Goal: Task Accomplishment & Management: Use online tool/utility

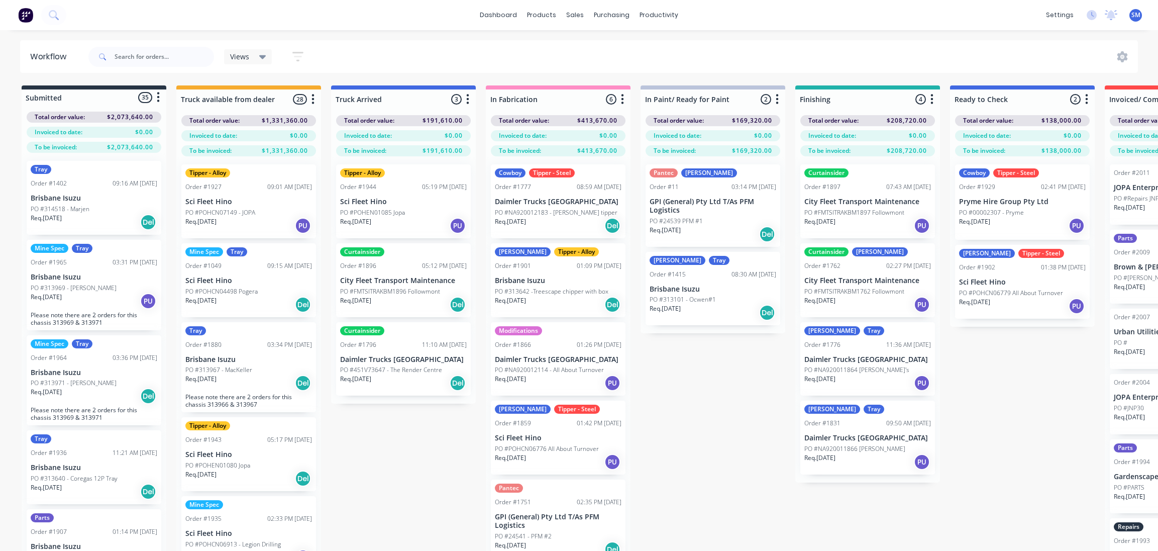
scroll to position [10, 159]
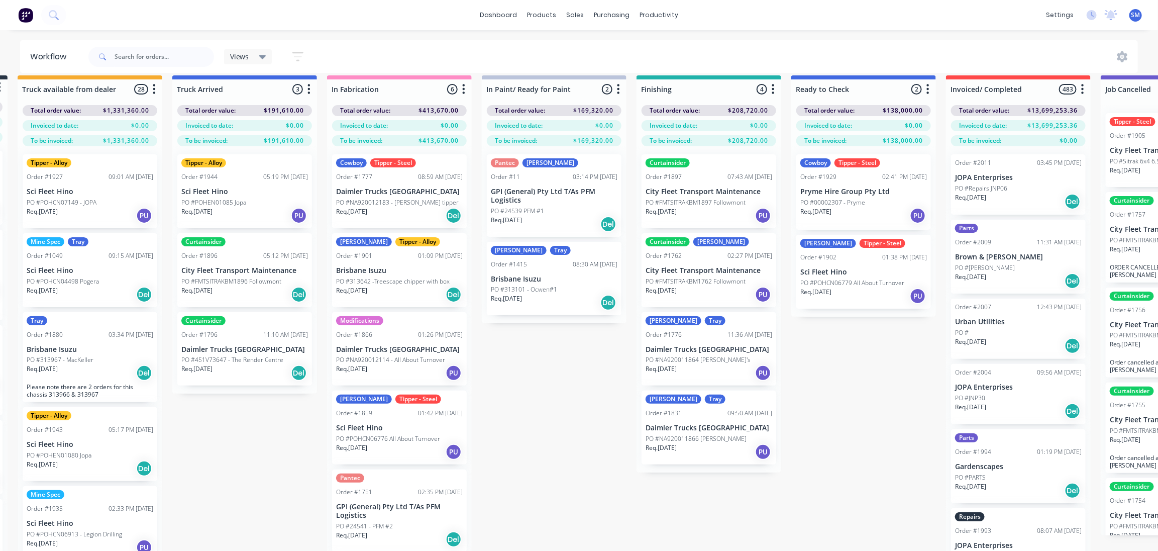
click at [845, 422] on div "Submitted 35 Status colour #273444 hex #273444 Save Cancel Summaries Total orde…" at bounding box center [671, 325] width 1675 height 501
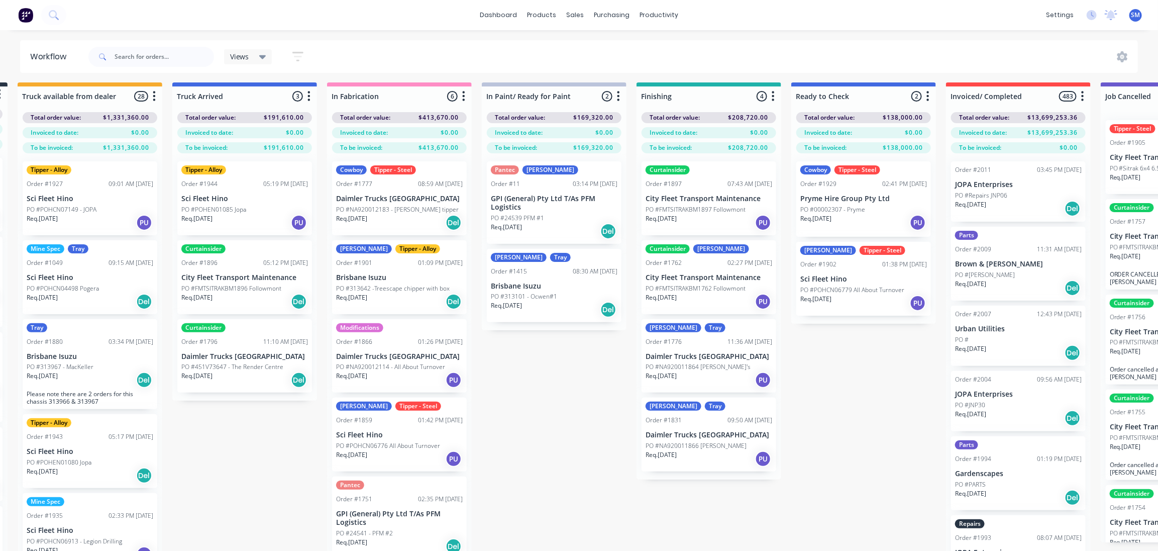
scroll to position [0, 159]
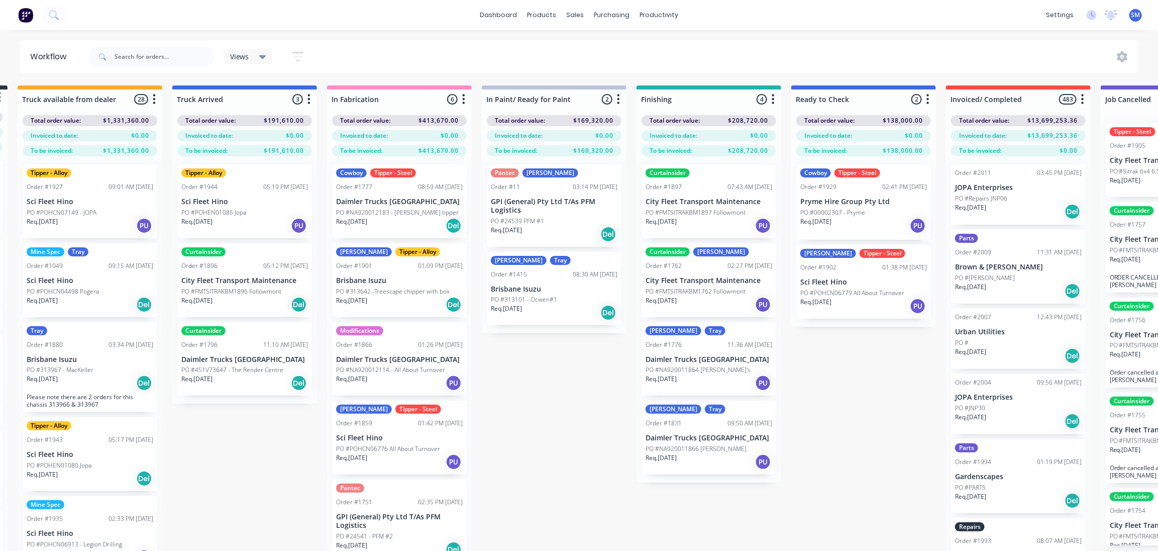
click at [868, 401] on div "Submitted 35 Status colour #273444 hex #273444 Save Cancel Summaries Total orde…" at bounding box center [671, 335] width 1675 height 501
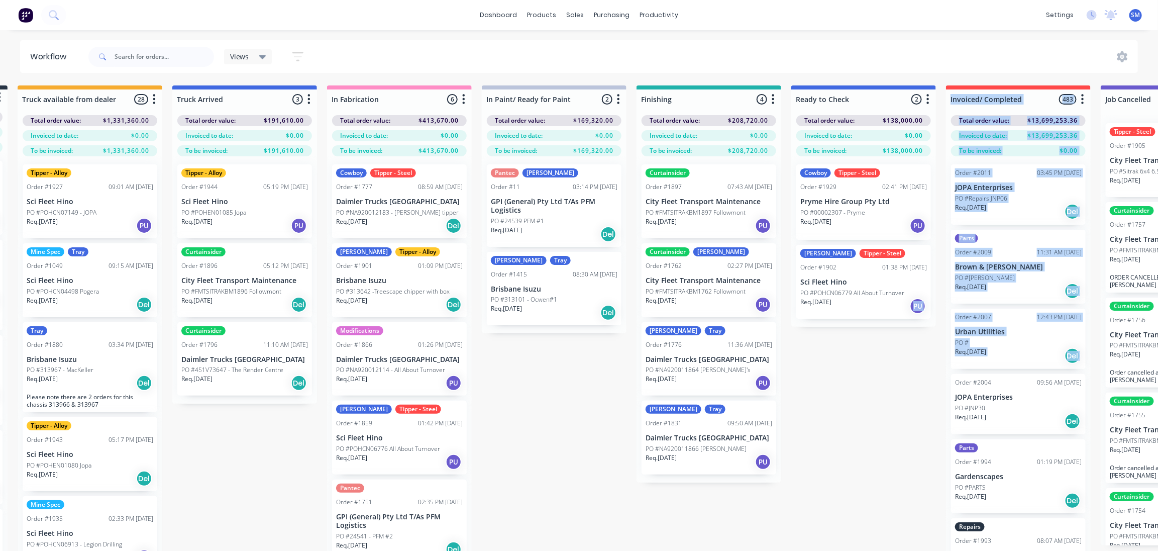
click at [890, 381] on div "Submitted 35 Status colour #273444 hex #273444 Save Cancel Summaries Total orde…" at bounding box center [671, 335] width 1675 height 501
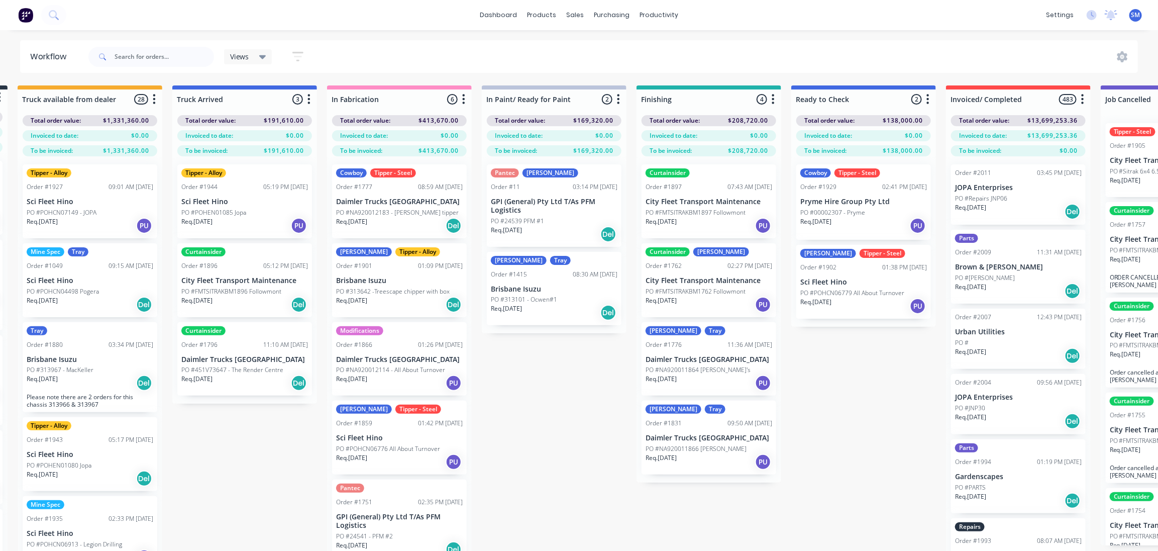
click at [540, 412] on div "Submitted 35 Status colour #273444 hex #273444 Save Cancel Summaries Total orde…" at bounding box center [671, 335] width 1675 height 501
click at [383, 19] on div "dashboard products sales purchasing productivity dashboard products Product Cat…" at bounding box center [579, 15] width 1158 height 30
click at [727, 187] on div "07:43 AM [DATE]" at bounding box center [749, 186] width 45 height 9
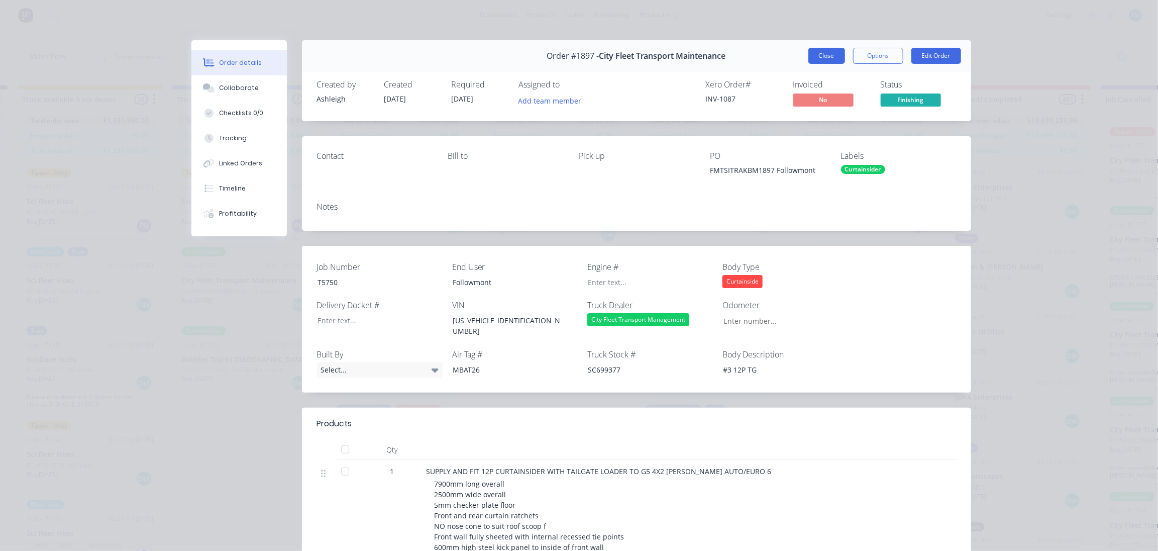
click at [828, 59] on button "Close" at bounding box center [826, 56] width 37 height 16
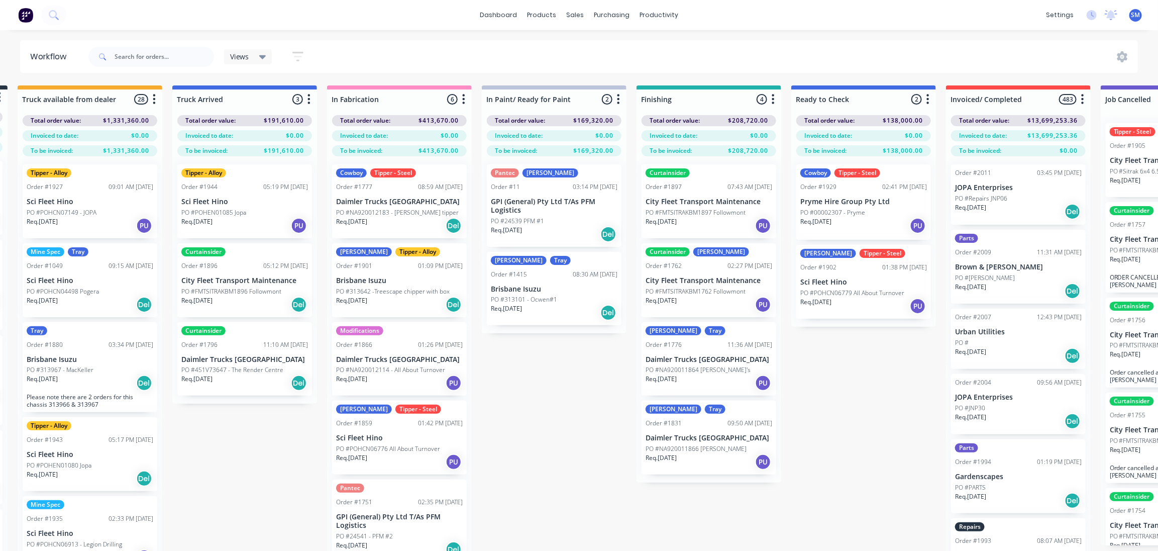
click at [685, 202] on p "City Fleet Transport Maintenance" at bounding box center [709, 201] width 127 height 9
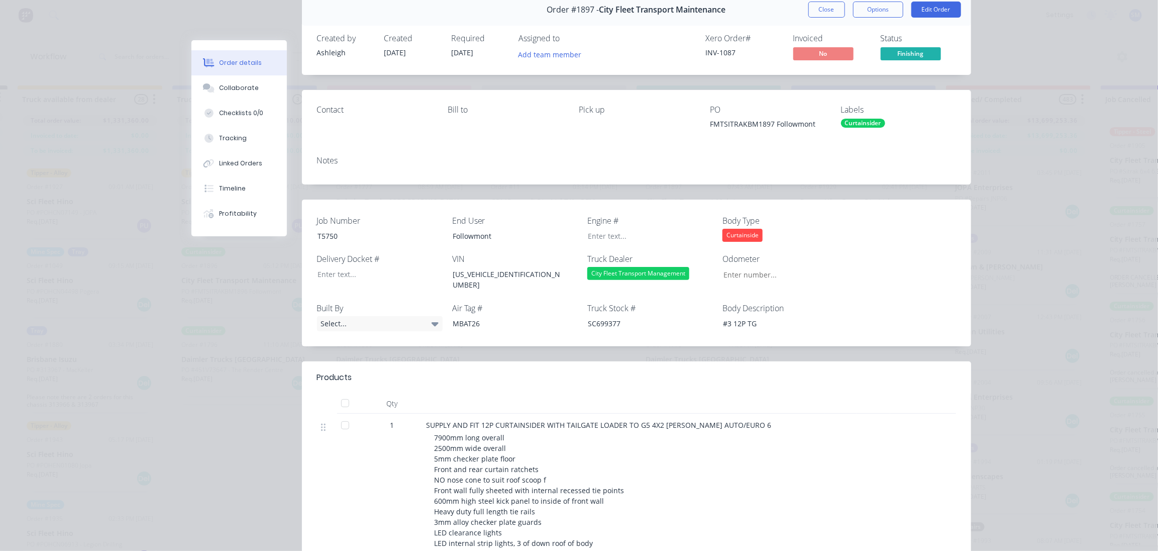
scroll to position [45, 0]
click at [821, 10] on button "Close" at bounding box center [826, 11] width 37 height 16
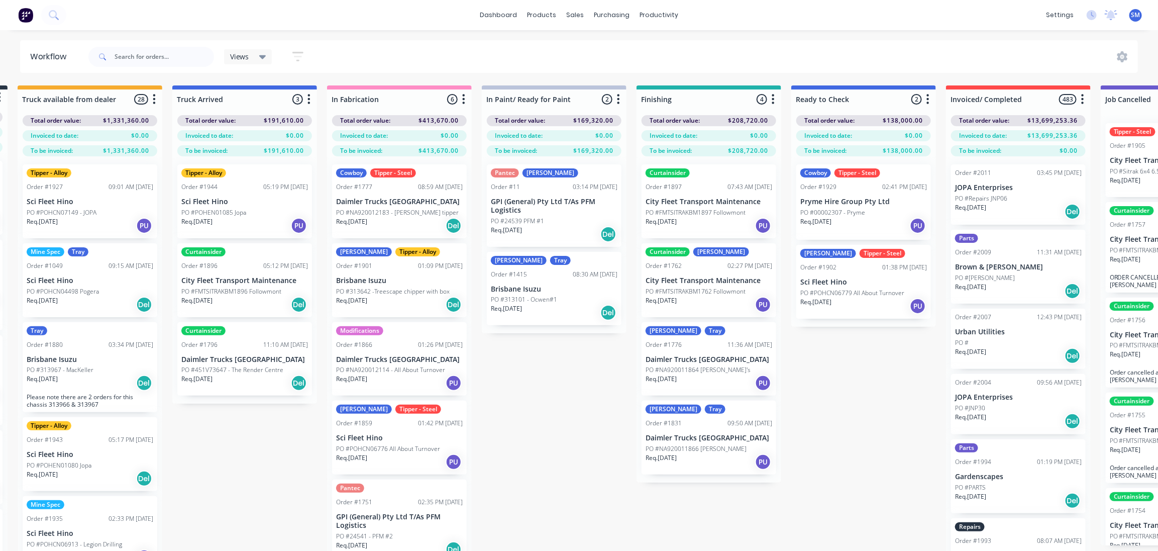
click at [840, 373] on div "Submitted 35 Status colour #273444 hex #273444 Save Cancel Summaries Total orde…" at bounding box center [671, 335] width 1675 height 501
click at [694, 285] on div "Curtainsider Luke Order #1762 02:27 PM [DATE] City Fleet Transport Maintenance …" at bounding box center [708, 280] width 135 height 74
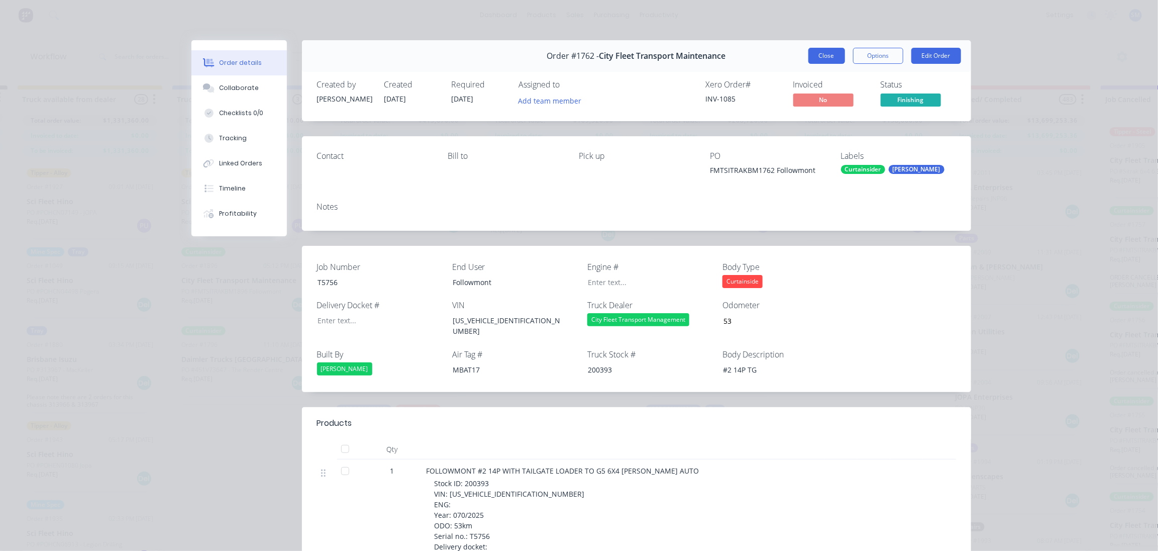
click at [820, 56] on button "Close" at bounding box center [826, 56] width 37 height 16
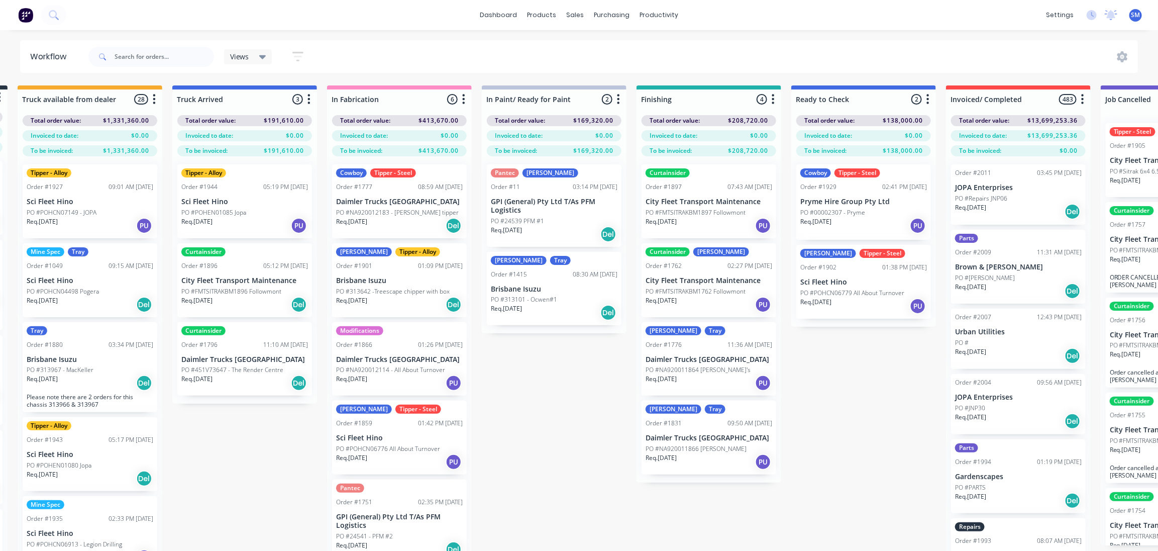
click at [690, 191] on div "Curtainsider Order #1897 07:43 AM [DATE] City Fleet Transport Maintenance PO #F…" at bounding box center [708, 201] width 135 height 74
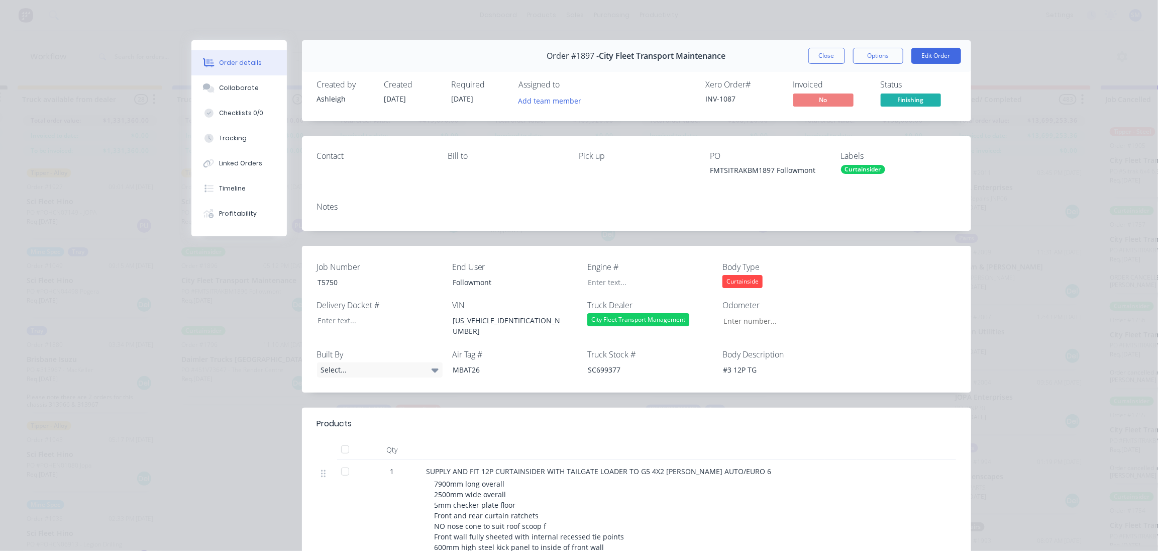
click at [824, 51] on button "Close" at bounding box center [826, 56] width 37 height 16
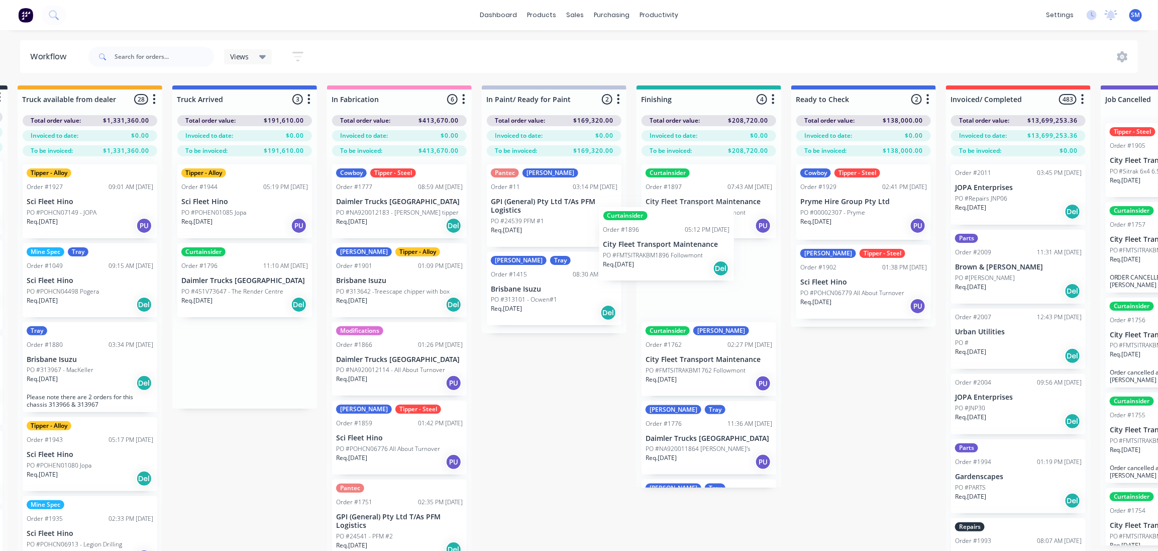
scroll to position [0, 158]
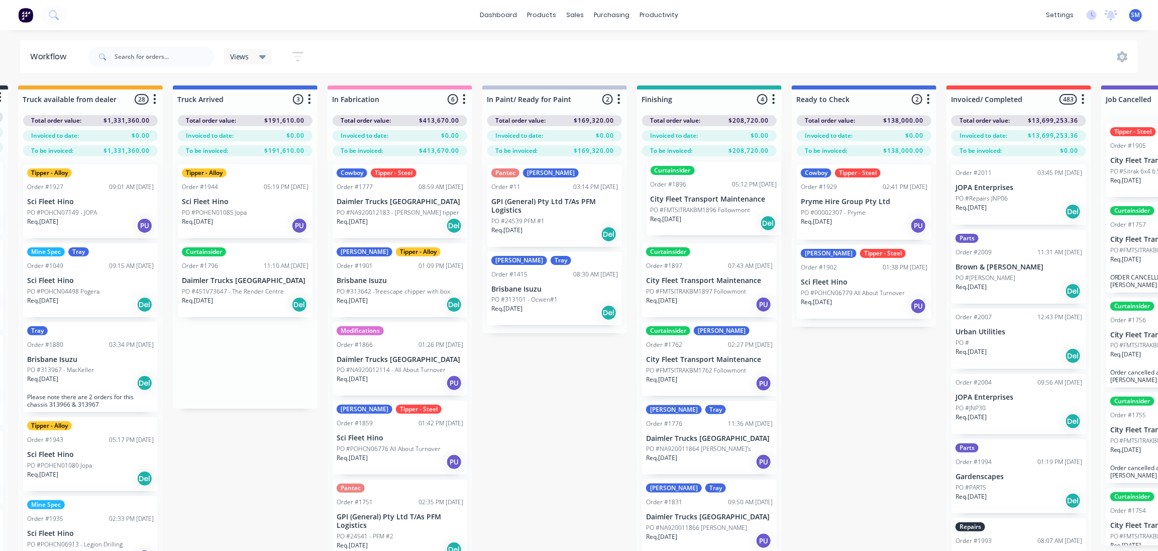
drag, startPoint x: 217, startPoint y: 279, endPoint x: 710, endPoint y: 210, distance: 498.1
click at [710, 210] on div "Submitted 35 Status colour #273444 hex #273444 Save Cancel Summaries Total orde…" at bounding box center [671, 335] width 1675 height 501
click at [686, 209] on p "PO #FMTSITRAKBM1896 Followmont" at bounding box center [696, 212] width 100 height 9
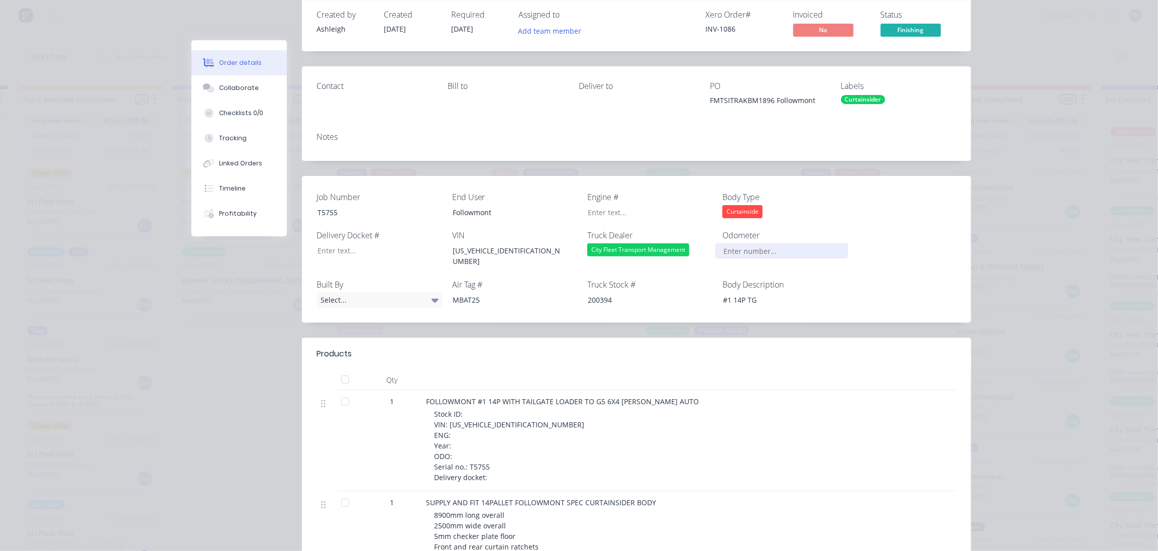
scroll to position [0, 0]
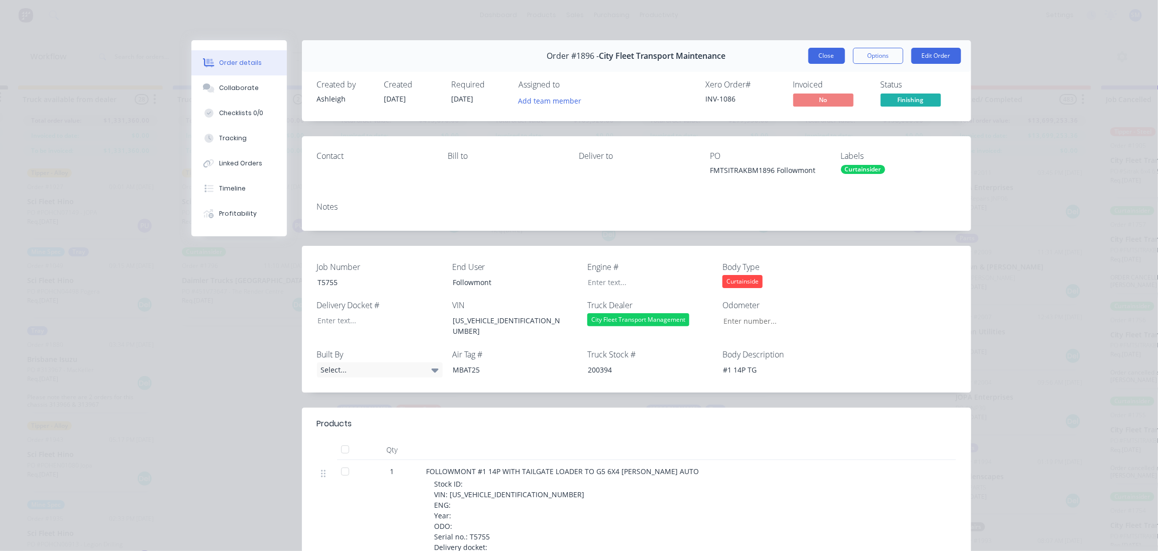
click at [817, 51] on button "Close" at bounding box center [826, 56] width 37 height 16
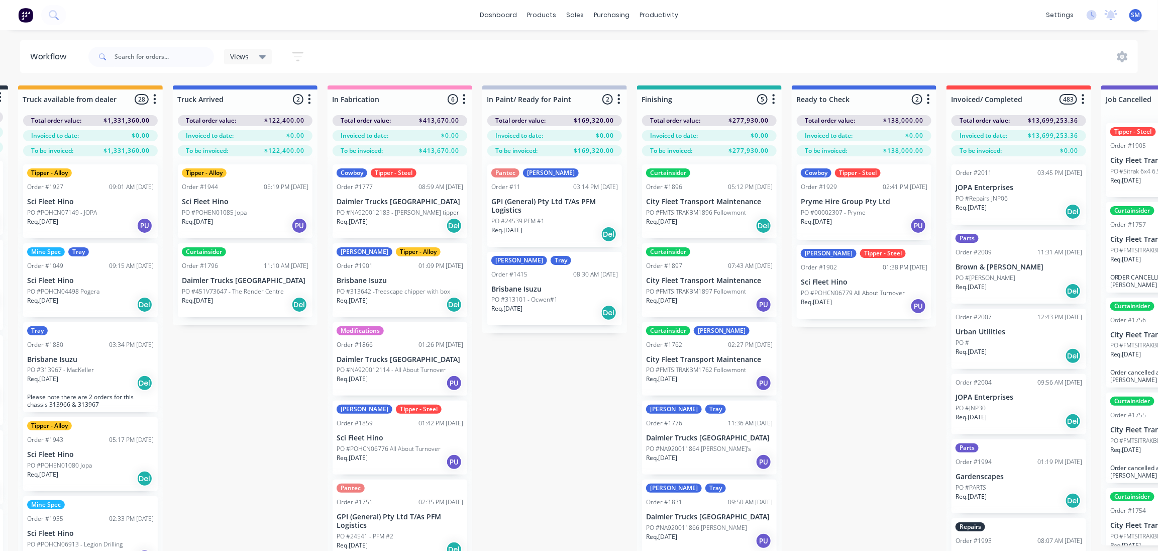
click at [697, 197] on p "City Fleet Transport Maintenance" at bounding box center [709, 201] width 127 height 9
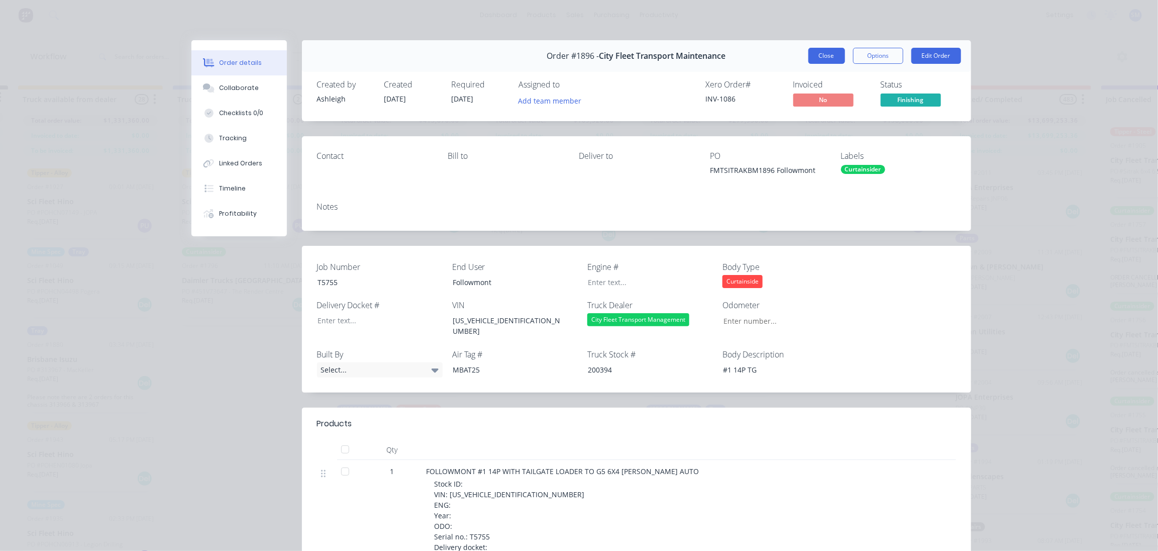
click at [826, 54] on button "Close" at bounding box center [826, 56] width 37 height 16
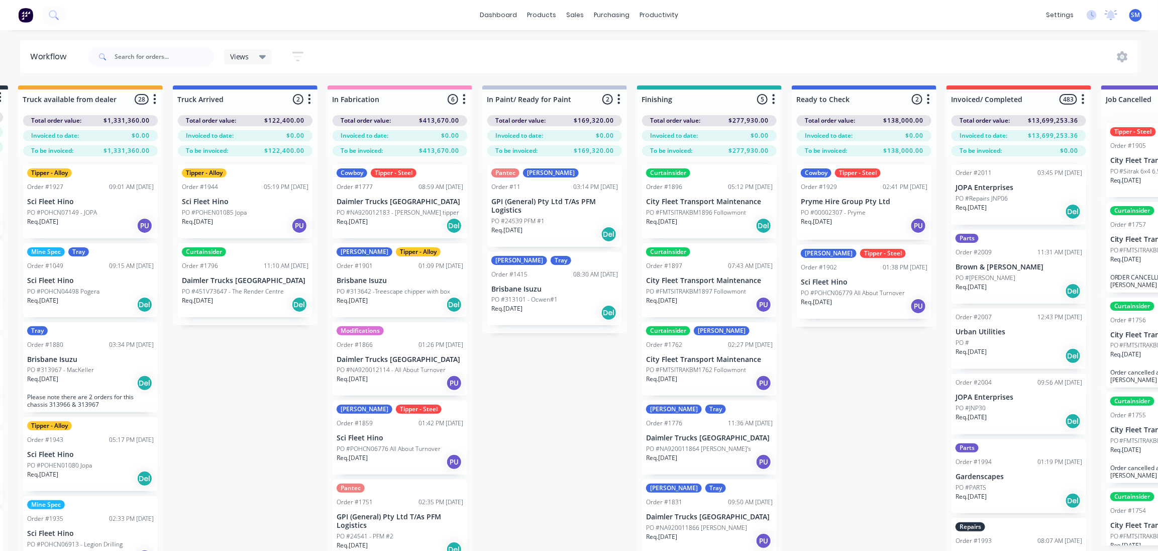
click at [688, 274] on div "Curtainsider Order #1897 07:43 AM [DATE] City Fleet Transport Maintenance PO #F…" at bounding box center [709, 280] width 135 height 74
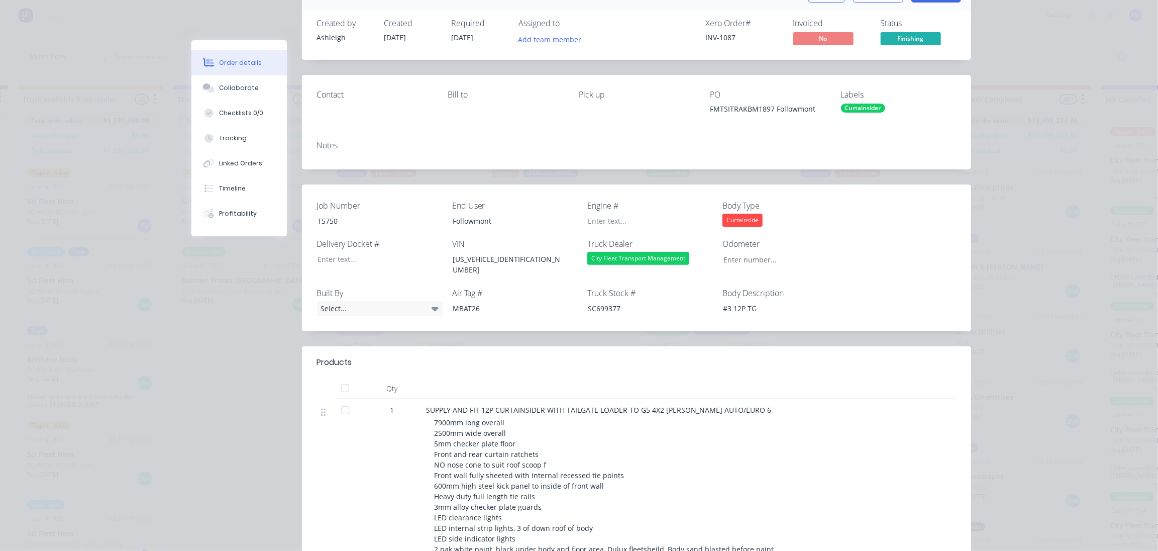
scroll to position [45, 0]
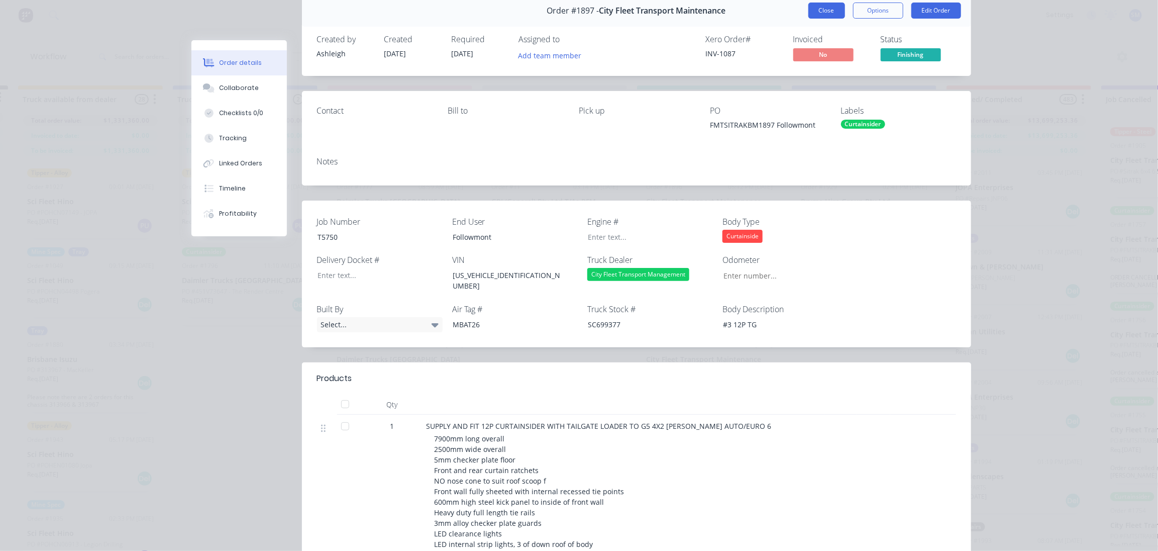
click at [826, 10] on button "Close" at bounding box center [826, 11] width 37 height 16
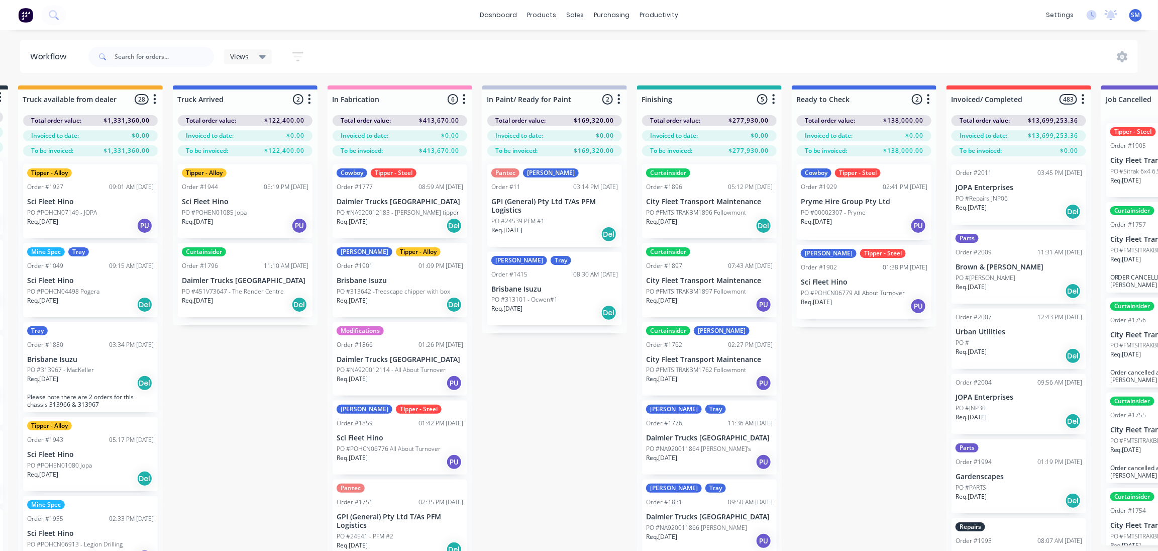
click at [694, 360] on div "Curtainsider Order #1896 05:12 PM [DATE] City Fleet Transport Maintenance PO #F…" at bounding box center [709, 358] width 145 height 405
click at [685, 369] on p "PO #FMTSITRAKBM1762 Followmont" at bounding box center [696, 369] width 100 height 9
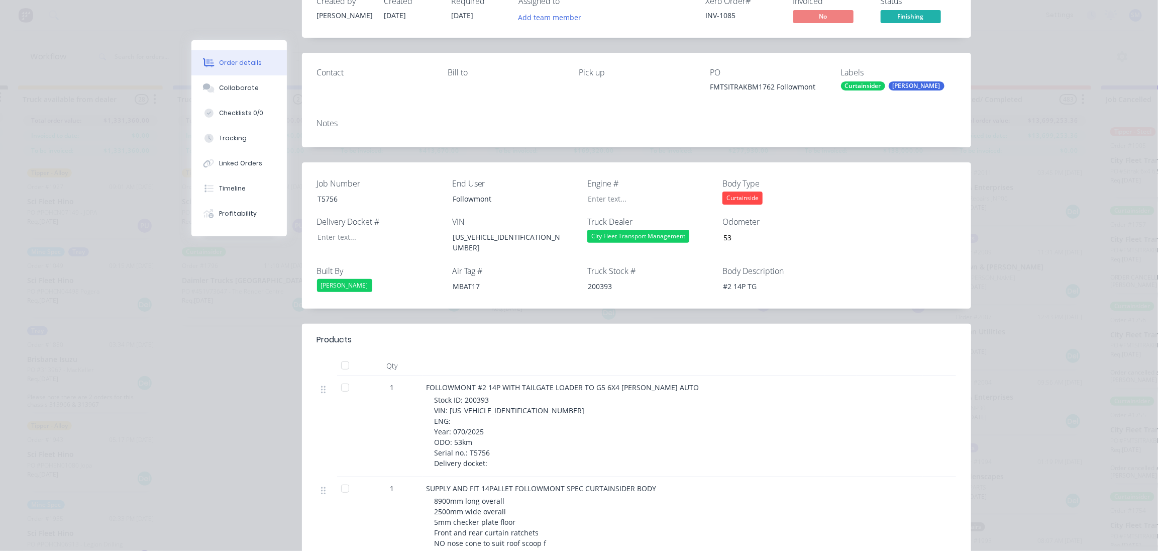
scroll to position [0, 0]
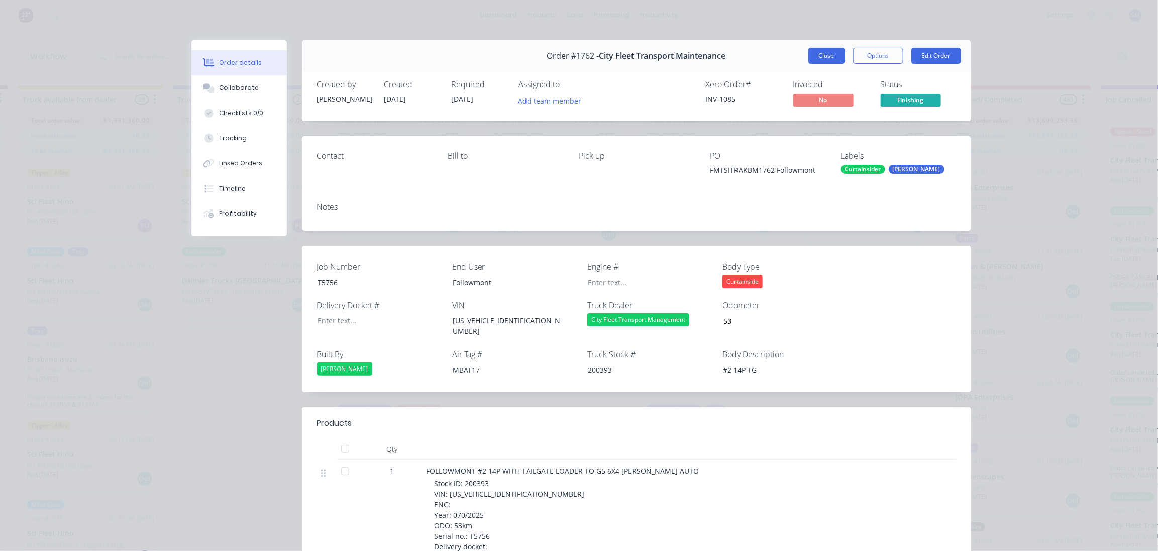
click at [813, 49] on div "Order #1762 - City Fleet Transport Maintenance Close Options Edit Order" at bounding box center [636, 56] width 669 height 32
click at [819, 56] on button "Close" at bounding box center [826, 56] width 37 height 16
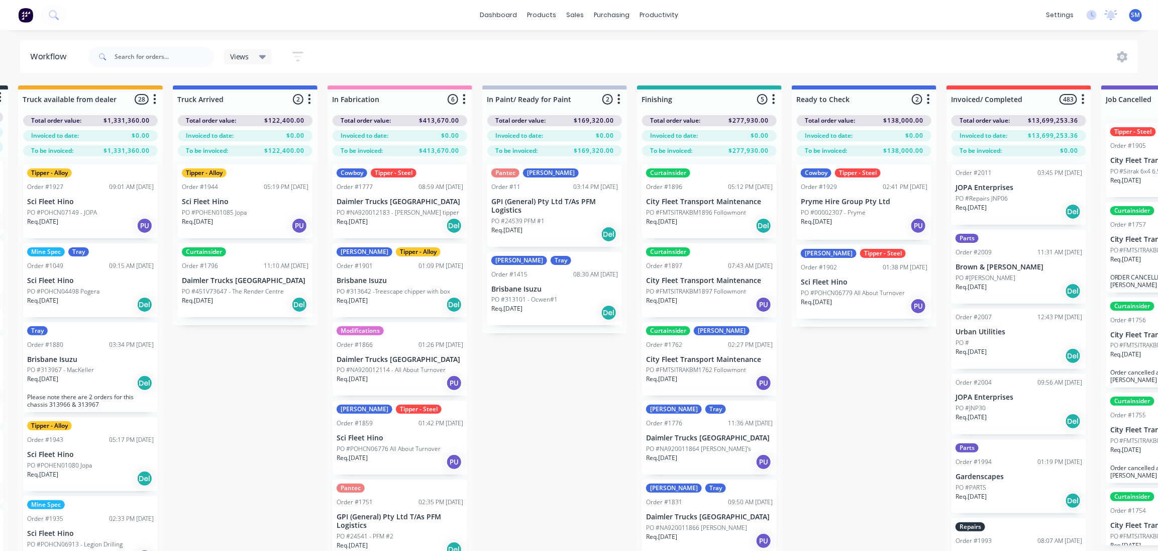
click at [862, 377] on div "Submitted 35 Status colour #273444 hex #273444 Save Cancel Summaries Total orde…" at bounding box center [671, 335] width 1675 height 501
click at [516, 392] on div "Submitted 35 Status colour #273444 hex #273444 Save Cancel Summaries Total orde…" at bounding box center [671, 335] width 1675 height 501
drag, startPoint x: 532, startPoint y: 375, endPoint x: 535, endPoint y: 382, distance: 8.1
click at [530, 374] on div "Submitted 35 Status colour #273444 hex #273444 Save Cancel Summaries Total orde…" at bounding box center [671, 335] width 1675 height 501
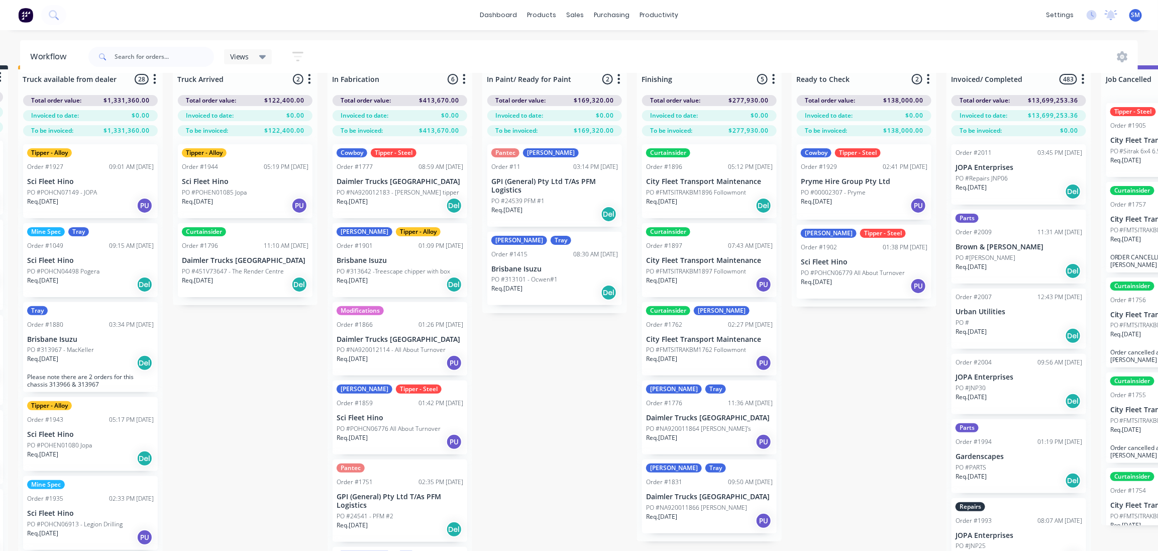
scroll to position [0, 158]
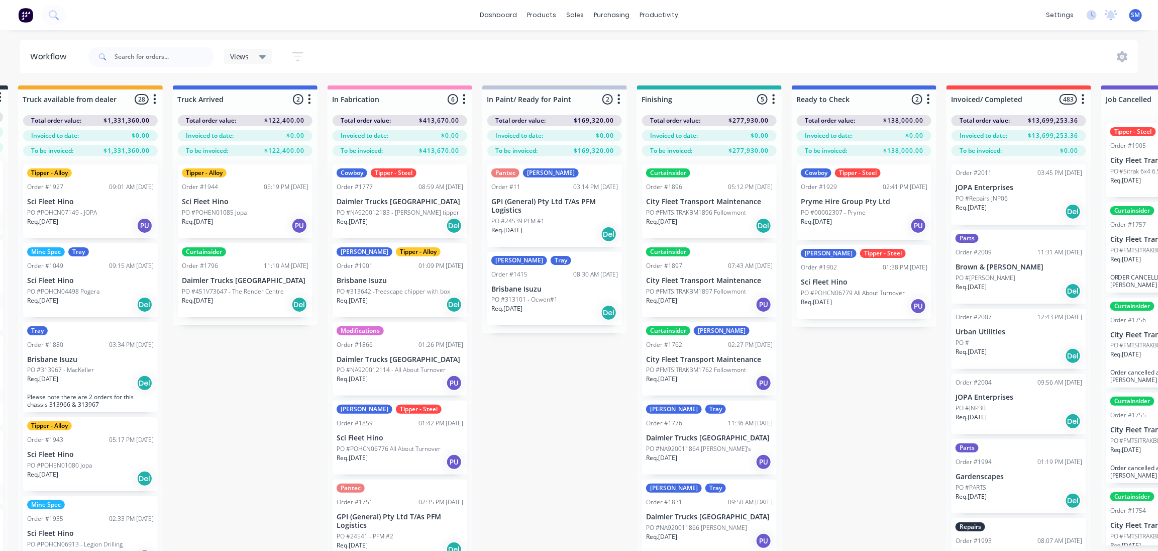
click at [699, 278] on p "City Fleet Transport Maintenance" at bounding box center [709, 280] width 127 height 9
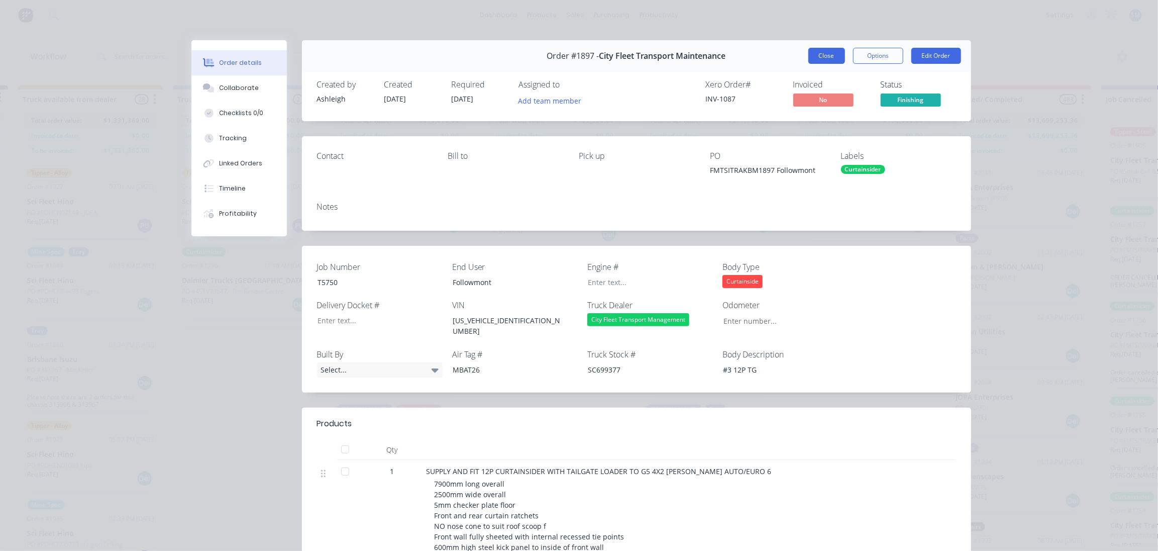
click at [825, 49] on button "Close" at bounding box center [826, 56] width 37 height 16
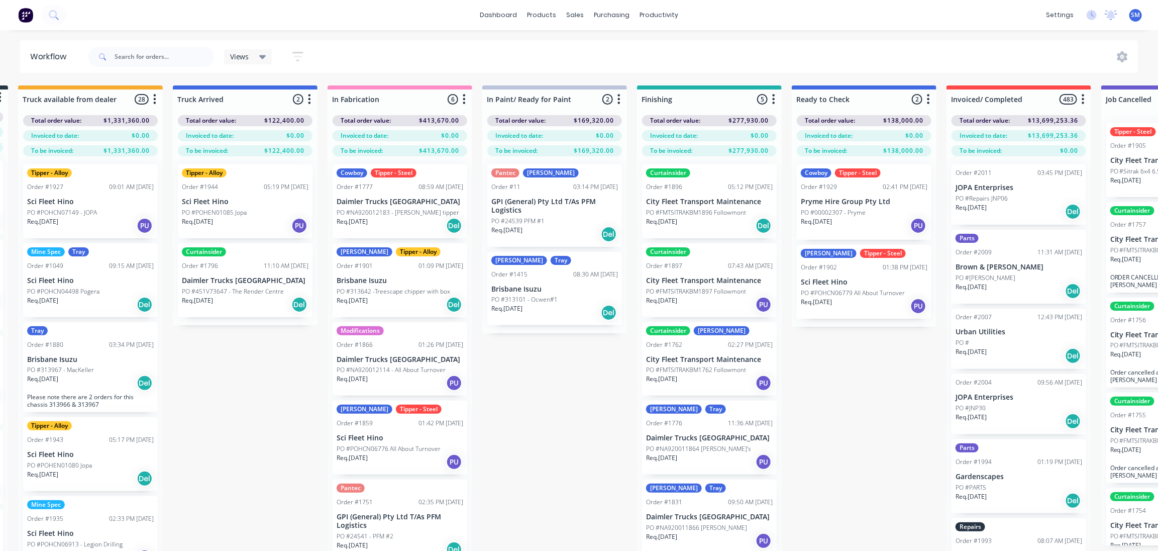
click at [709, 358] on p "City Fleet Transport Maintenance" at bounding box center [709, 359] width 127 height 9
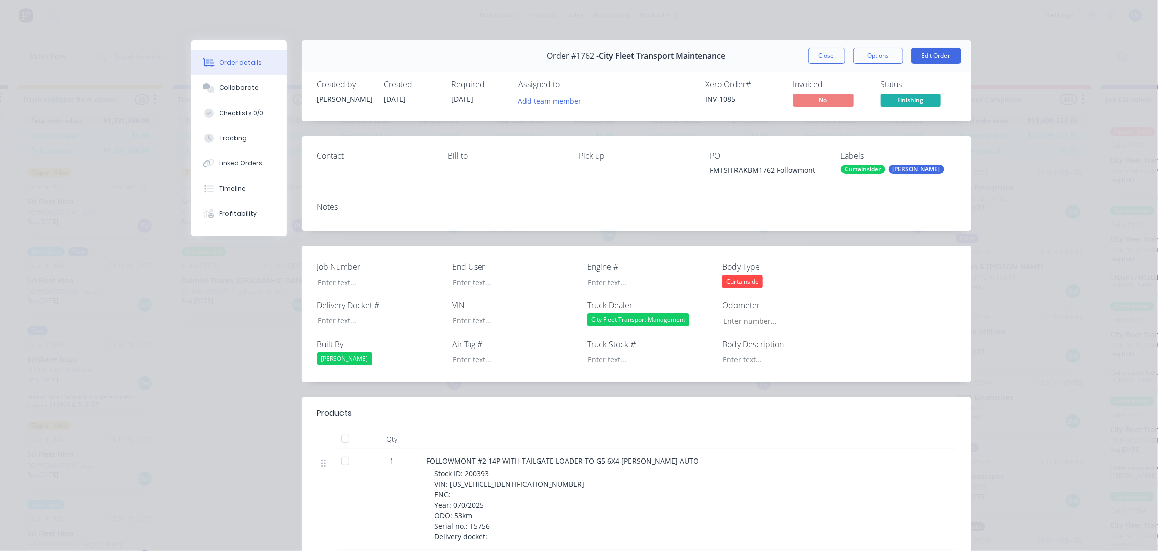
type input "53"
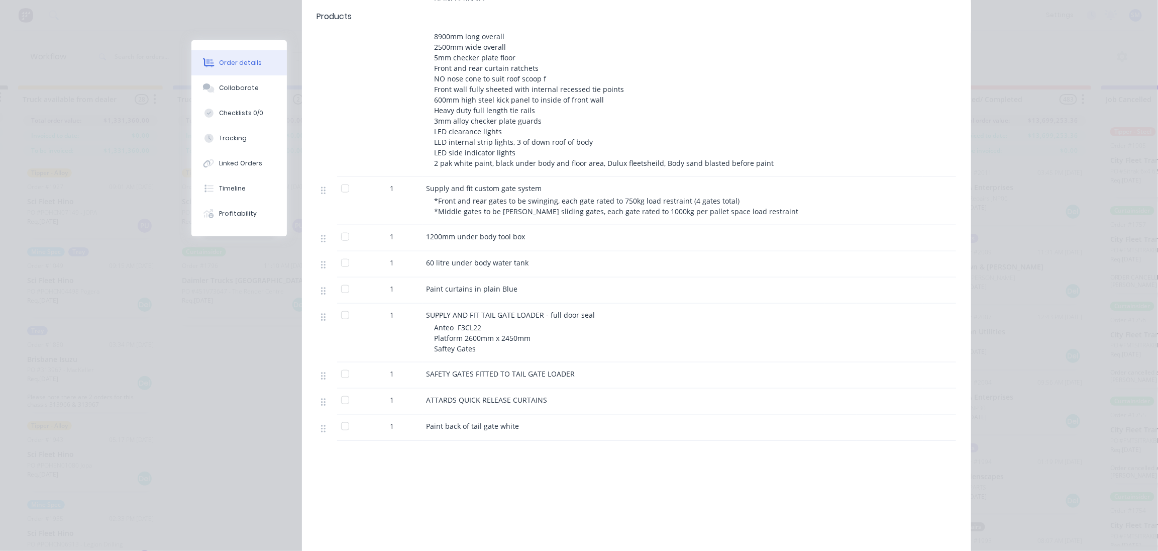
scroll to position [502, 0]
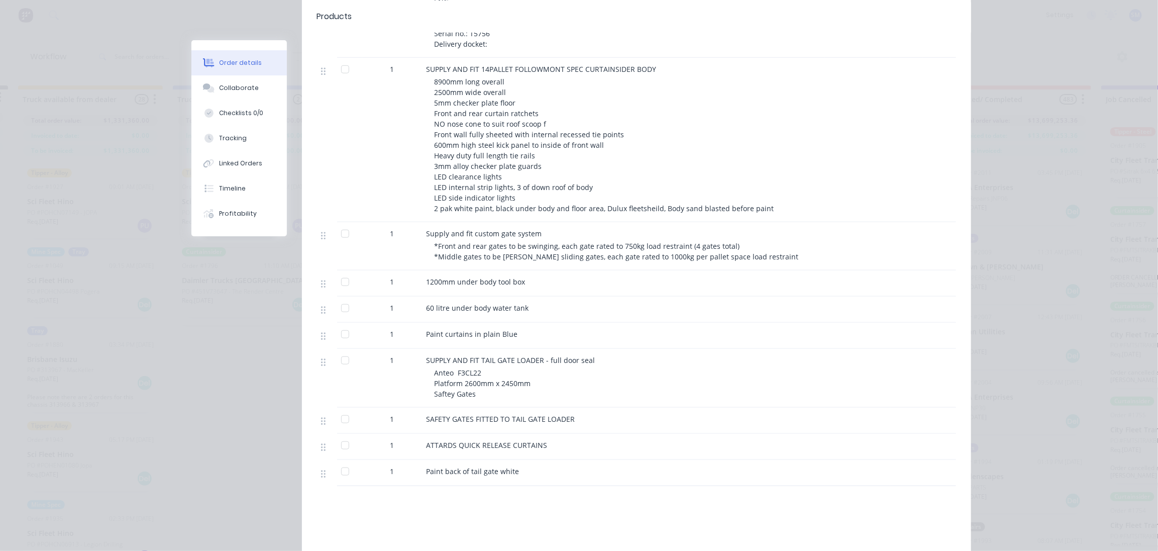
click at [459, 378] on span "Anteo F3CL22 Platform 2600mm x 2450mm Saftey Gates" at bounding box center [483, 383] width 96 height 31
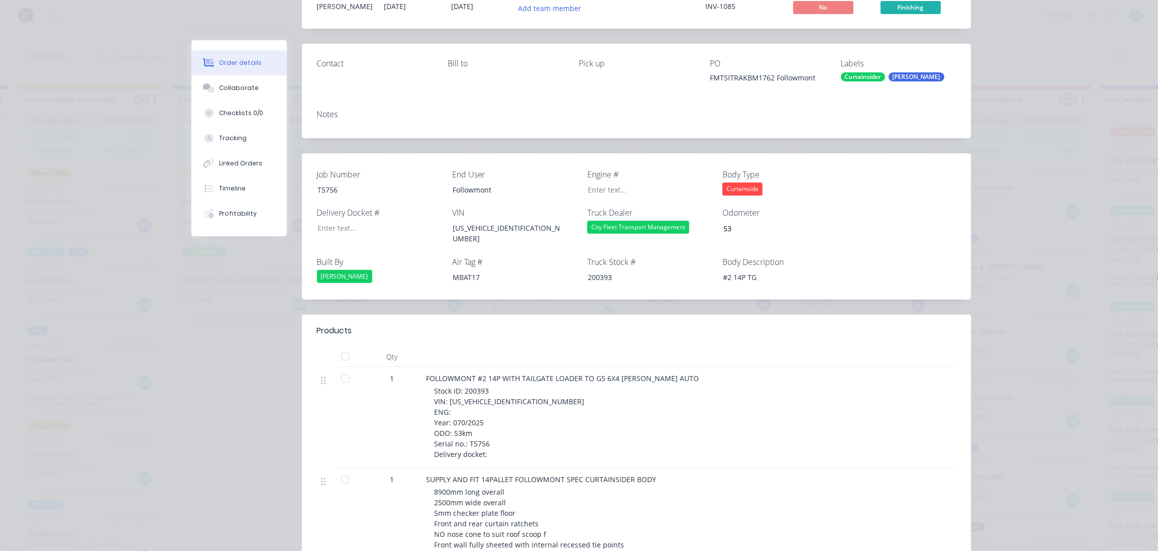
scroll to position [0, 0]
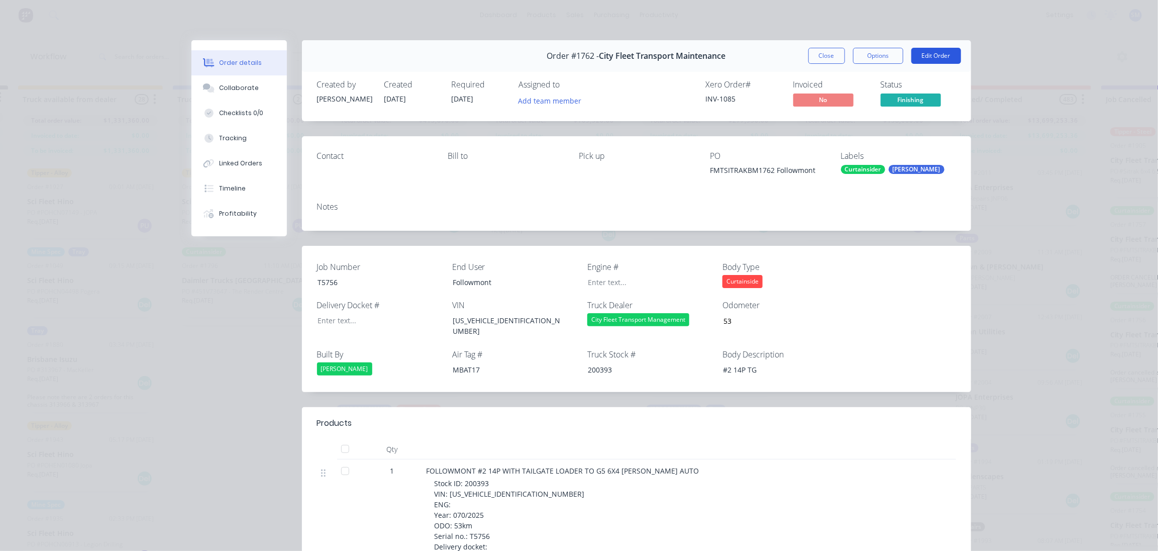
click at [938, 55] on button "Edit Order" at bounding box center [936, 56] width 50 height 16
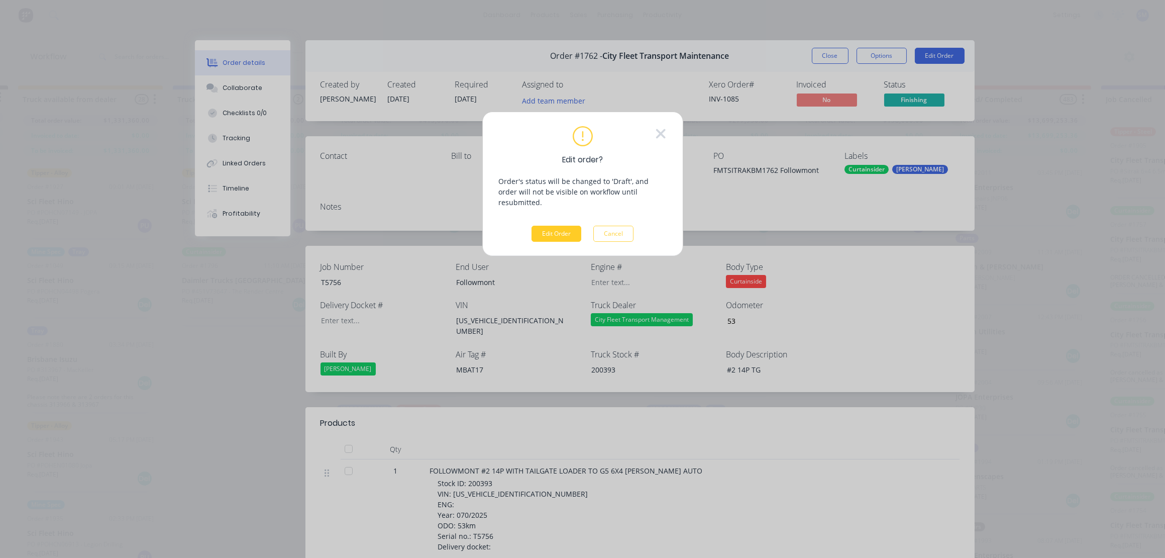
click at [559, 226] on button "Edit Order" at bounding box center [556, 234] width 50 height 16
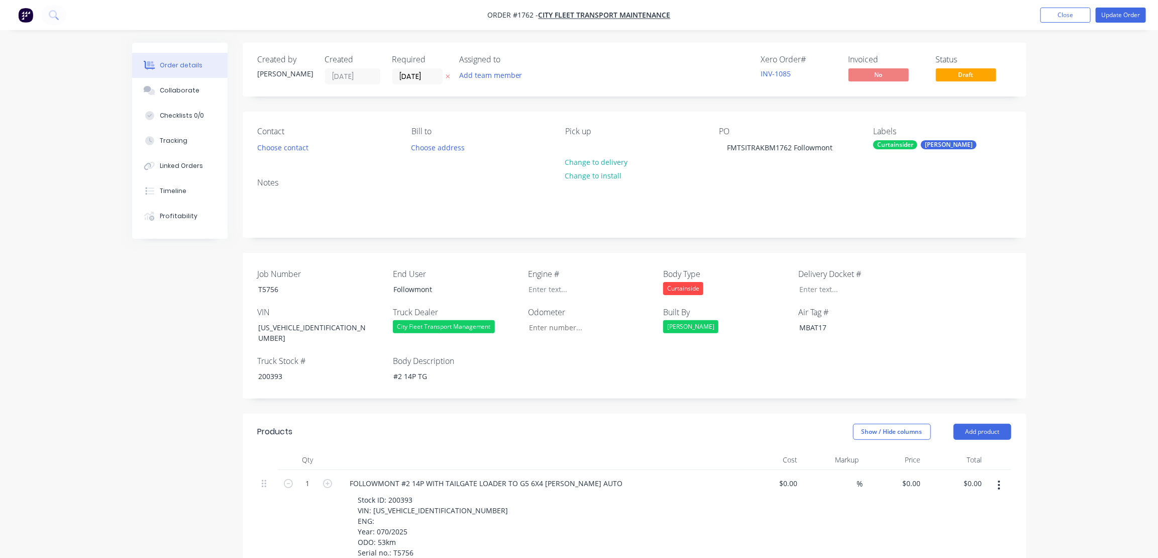
type input "53"
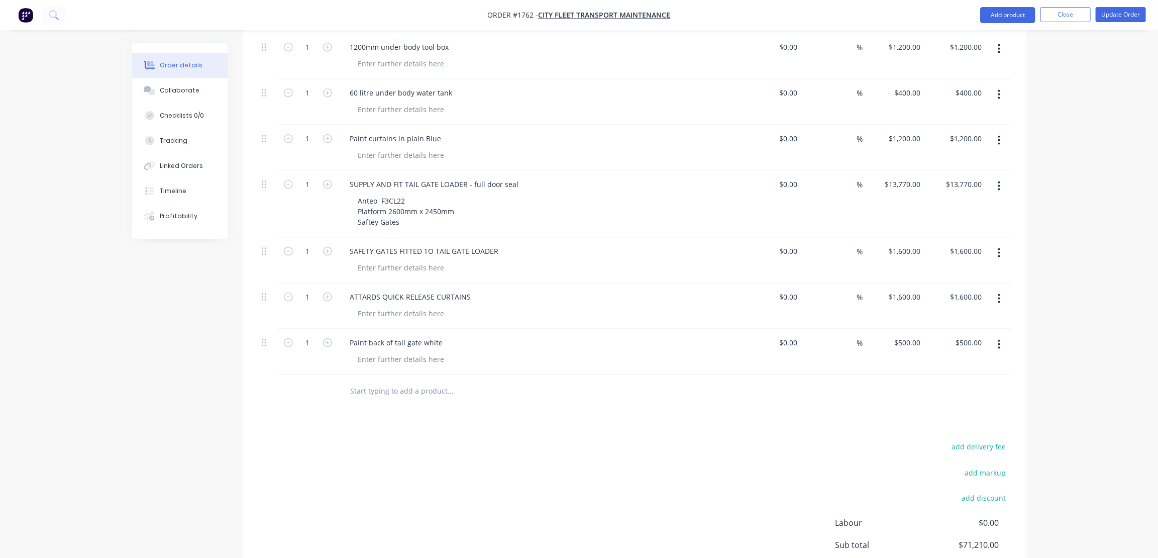
scroll to position [776, 0]
click at [407, 191] on div "Anteo F3CL22 Platform 2600mm x 2450mm Saftey Gates" at bounding box center [406, 209] width 113 height 36
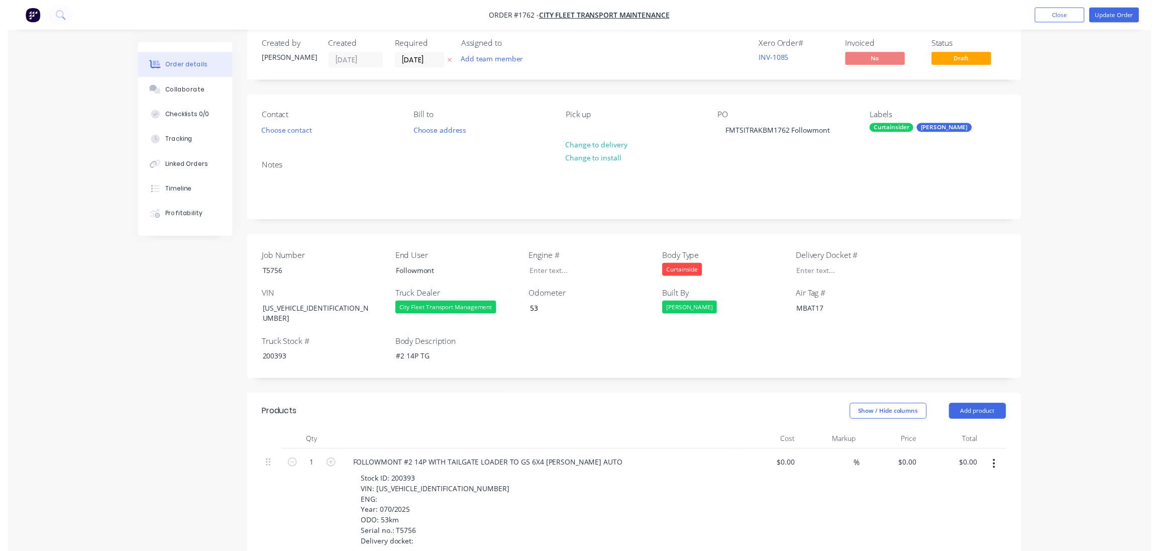
scroll to position [0, 0]
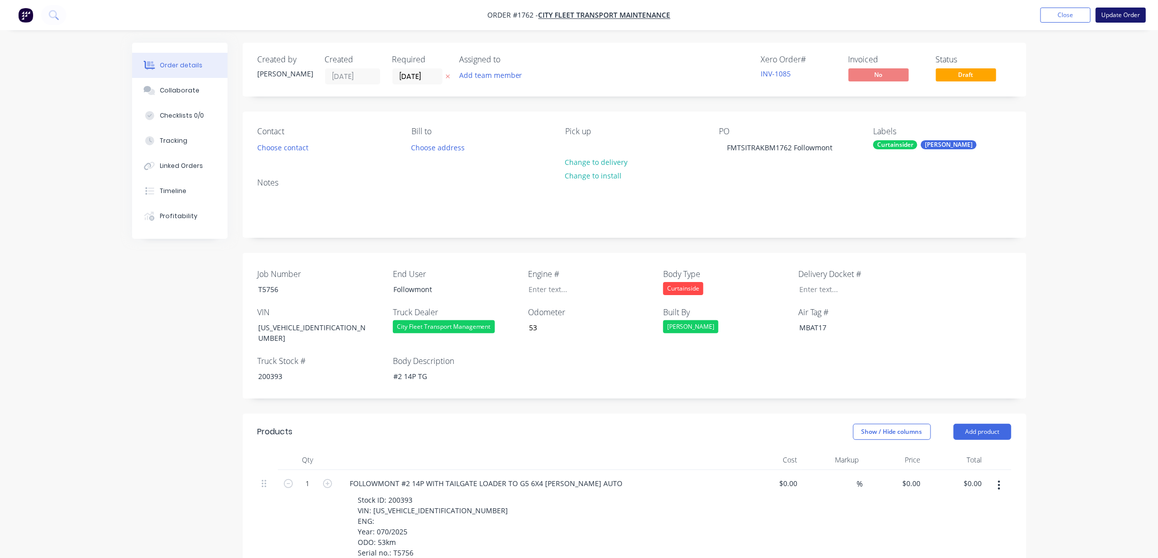
click at [1123, 13] on button "Update Order" at bounding box center [1121, 15] width 50 height 15
type input "53"
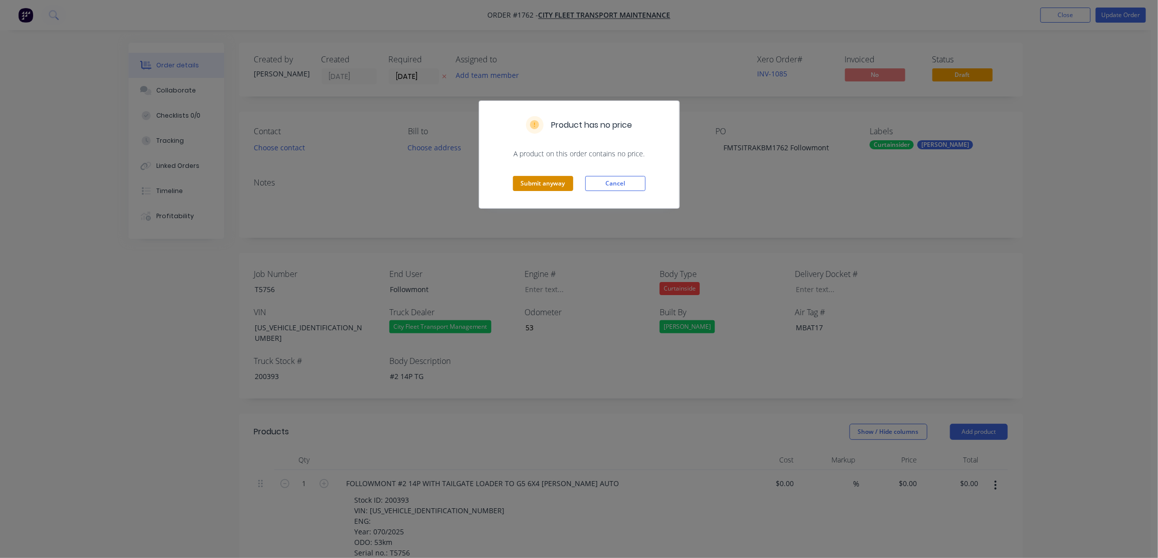
click at [542, 182] on button "Submit anyway" at bounding box center [543, 183] width 60 height 15
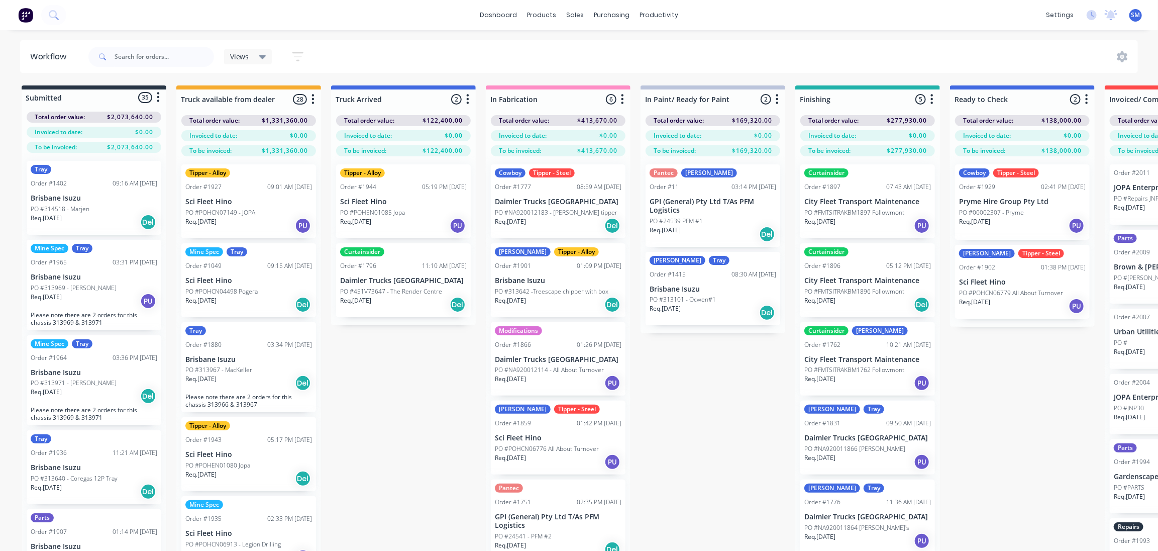
click at [686, 395] on div "Submitted 35 Status colour #273444 hex #273444 Save Cancel Summaries Total orde…" at bounding box center [829, 335] width 1675 height 501
click at [693, 373] on div "Submitted 35 Status colour #273444 hex #273444 Save Cancel Summaries Total orde…" at bounding box center [829, 335] width 1675 height 501
click at [861, 361] on p "City Fleet Transport Maintenance" at bounding box center [867, 359] width 127 height 9
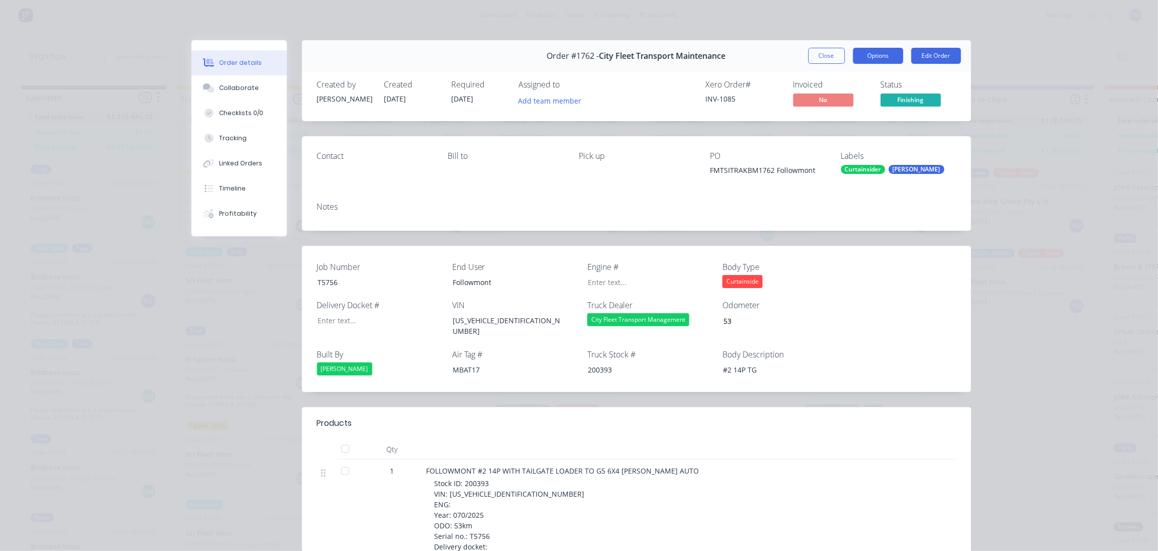
click at [866, 53] on button "Options" at bounding box center [878, 56] width 50 height 16
click at [823, 100] on div "Work Order" at bounding box center [850, 101] width 87 height 15
click at [823, 119] on div "Standard" at bounding box center [850, 122] width 87 height 15
click at [824, 49] on button "Close" at bounding box center [826, 56] width 37 height 16
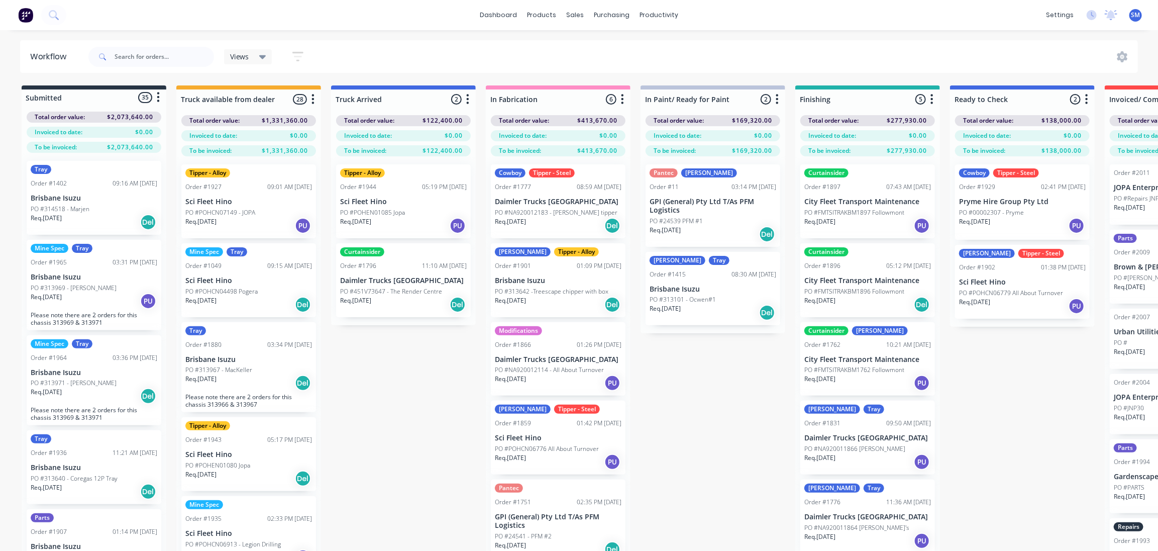
click at [994, 382] on div "Submitted 35 Status colour #273444 hex #273444 Save Cancel Summaries Total orde…" at bounding box center [829, 335] width 1675 height 501
click at [693, 391] on div "Submitted 35 Status colour #273444 hex #273444 Save Cancel Summaries Total orde…" at bounding box center [829, 335] width 1675 height 501
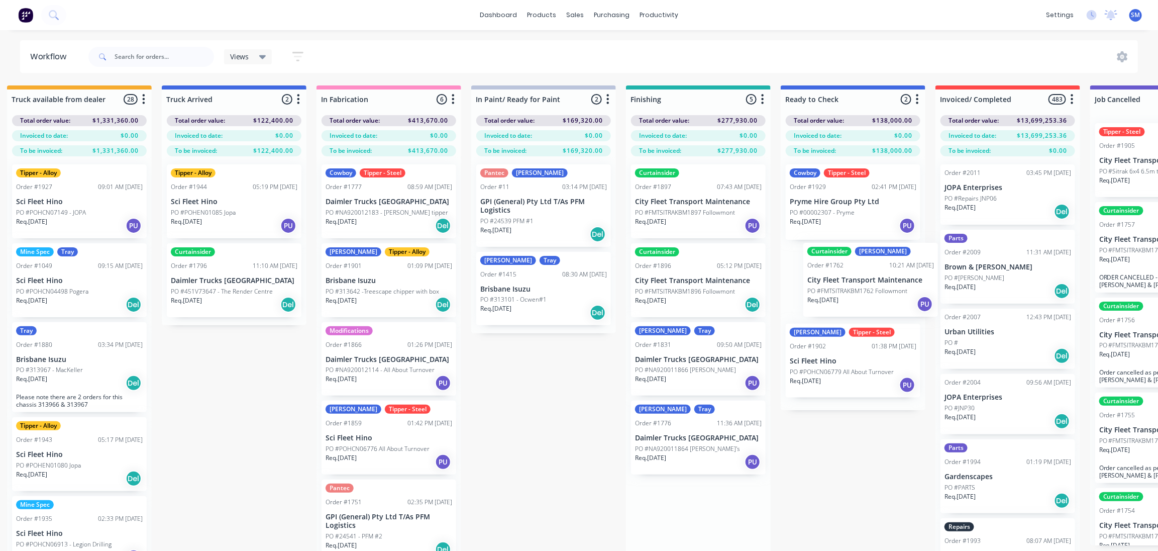
scroll to position [0, 175]
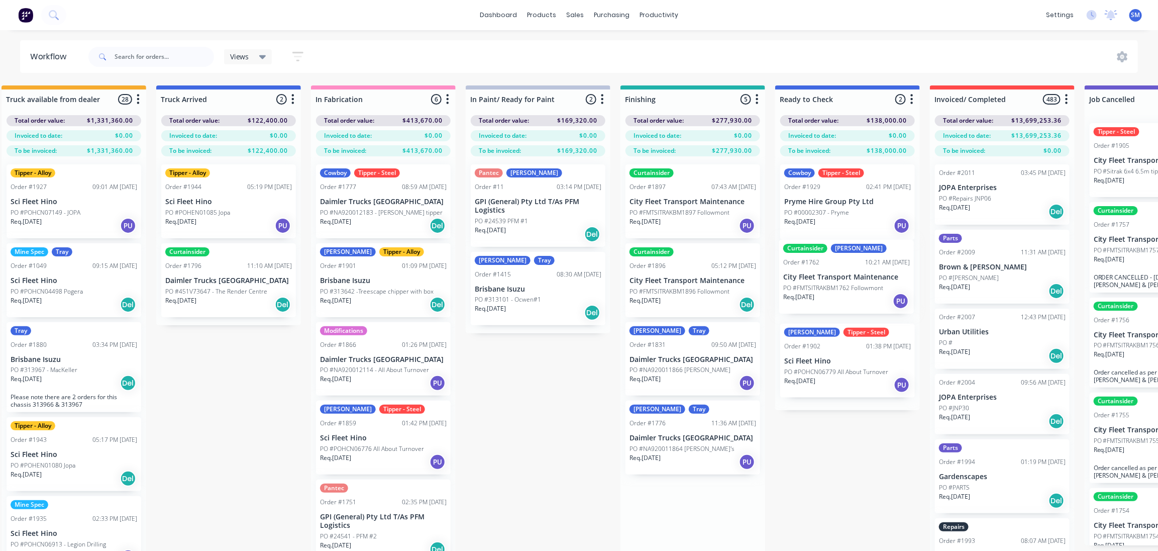
drag, startPoint x: 844, startPoint y: 360, endPoint x: 824, endPoint y: 282, distance: 80.9
click at [824, 282] on div "Submitted 35 Status colour #273444 hex #273444 Save Cancel Summaries Total orde…" at bounding box center [655, 335] width 1675 height 501
click at [676, 269] on div "Order #1896 05:12 PM [DATE]" at bounding box center [692, 265] width 127 height 9
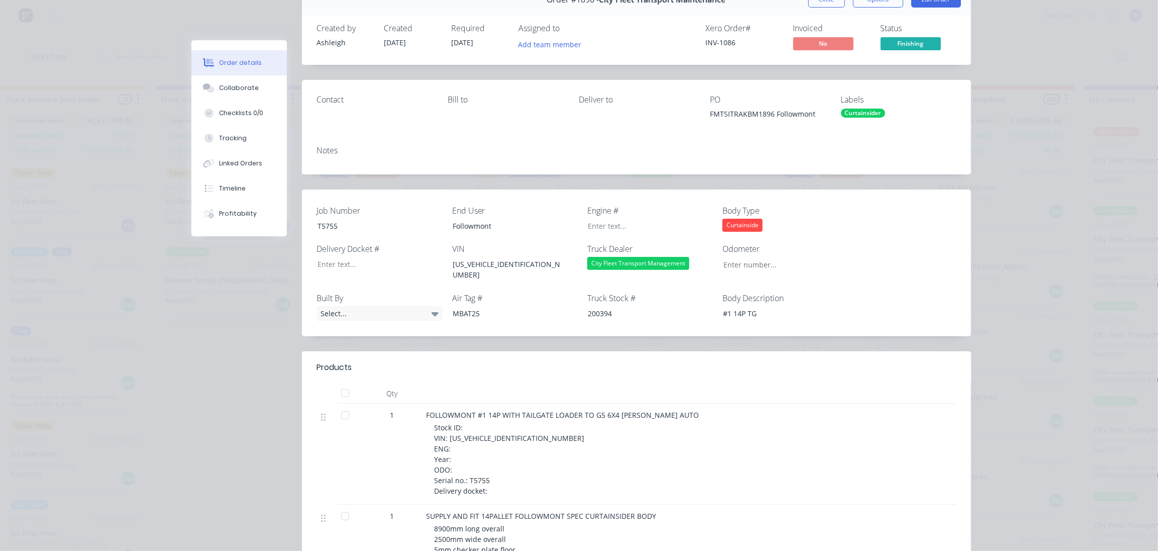
scroll to position [0, 0]
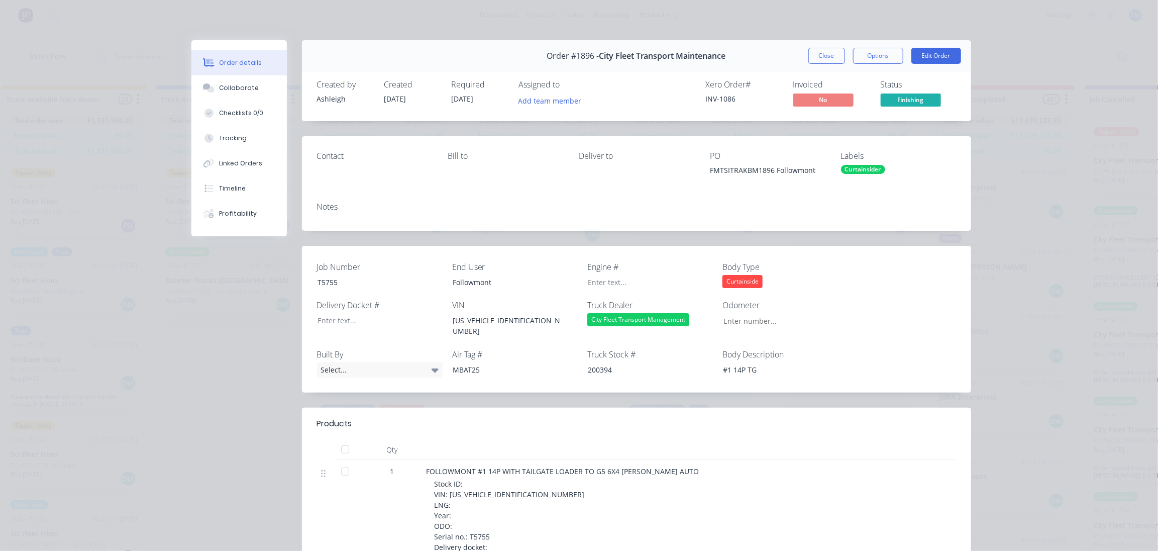
click at [821, 51] on button "Close" at bounding box center [826, 56] width 37 height 16
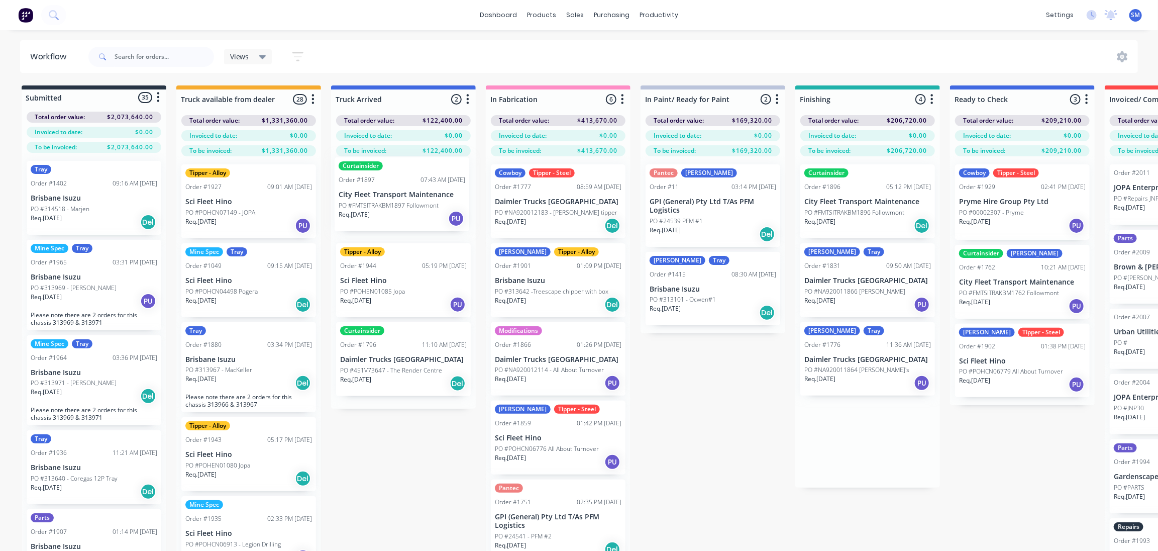
drag, startPoint x: 687, startPoint y: 193, endPoint x: 392, endPoint y: 187, distance: 294.9
click at [396, 189] on div "Submitted 35 Status colour #273444 hex #273444 Save Cancel Summaries Total orde…" at bounding box center [829, 335] width 1675 height 501
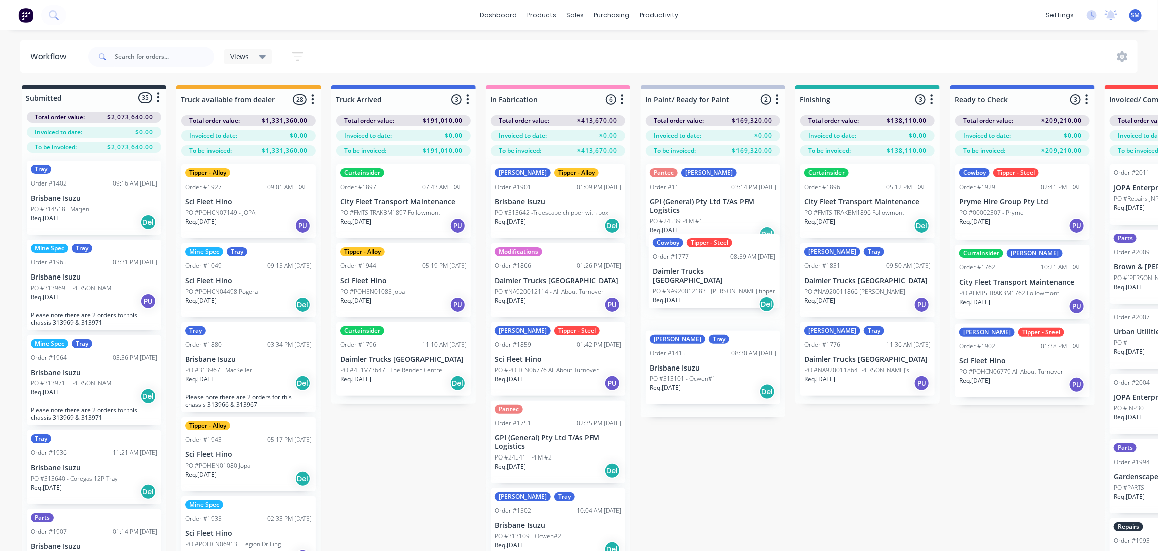
drag, startPoint x: 542, startPoint y: 199, endPoint x: 702, endPoint y: 291, distance: 184.1
click at [700, 277] on div "Submitted 35 Status colour #273444 hex #273444 Save Cancel Summaries Total orde…" at bounding box center [829, 335] width 1675 height 501
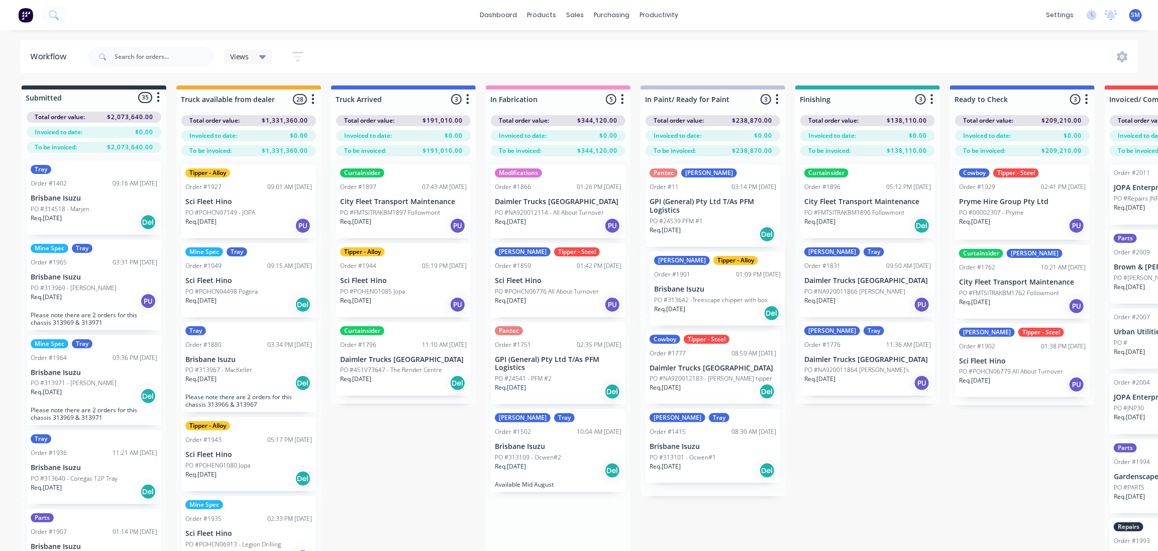
drag, startPoint x: 533, startPoint y: 195, endPoint x: 693, endPoint y: 285, distance: 183.6
click at [693, 285] on div "Submitted 35 Status colour #273444 hex #273444 Save Cancel Summaries Total orde…" at bounding box center [829, 335] width 1675 height 501
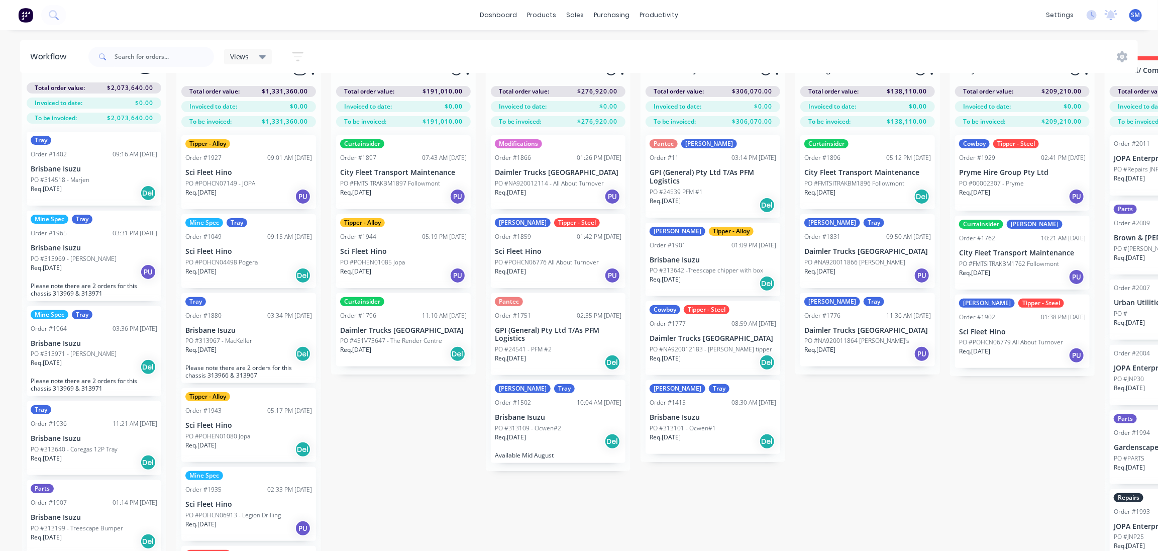
scroll to position [42, 0]
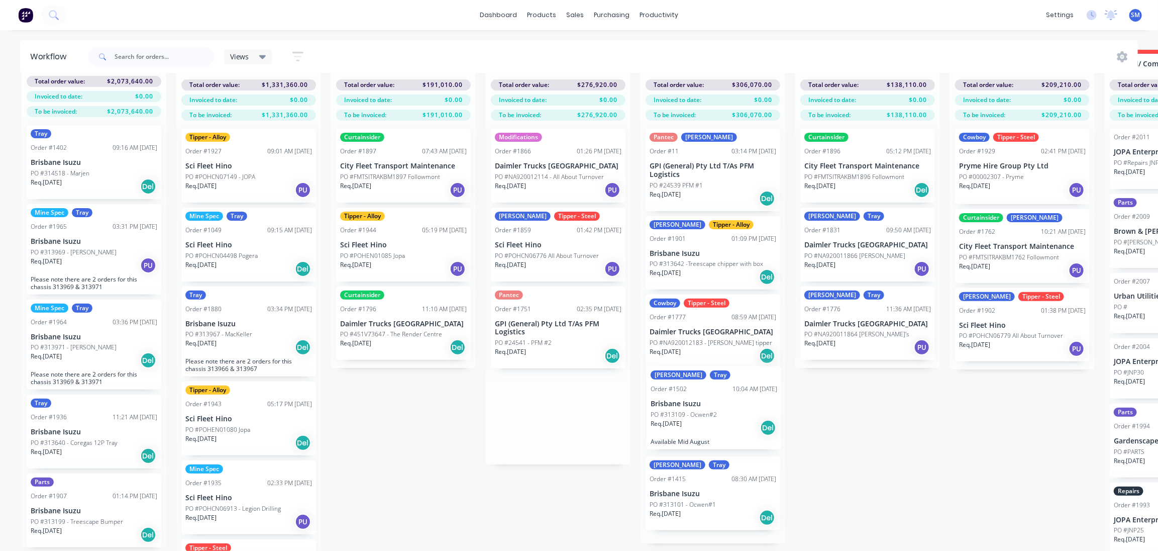
drag, startPoint x: 523, startPoint y: 405, endPoint x: 679, endPoint y: 410, distance: 156.3
click at [679, 410] on div "Submitted 35 Status colour #273444 hex #273444 Save Cancel Summaries Total orde…" at bounding box center [829, 300] width 1675 height 501
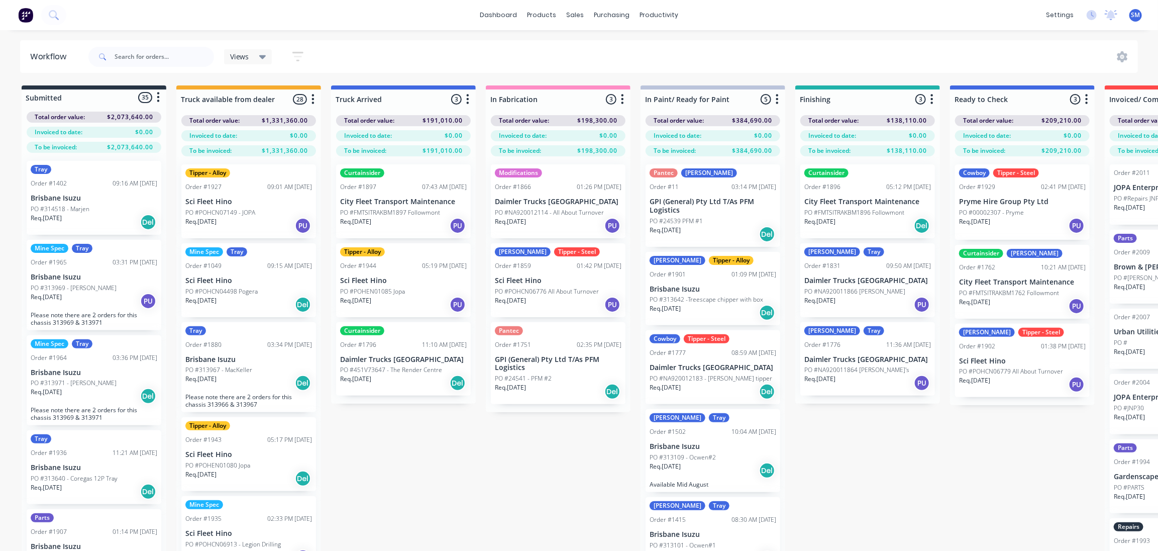
scroll to position [0, 0]
click at [143, 57] on input "text" at bounding box center [164, 57] width 99 height 20
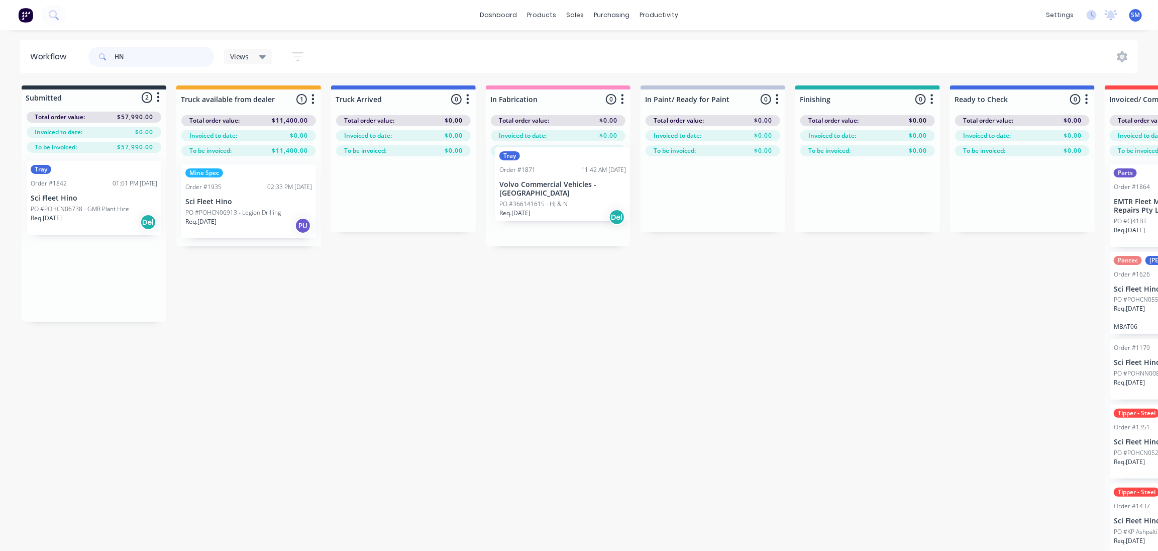
drag, startPoint x: 69, startPoint y: 286, endPoint x: 535, endPoint y: 189, distance: 476.5
click at [535, 189] on div "Submitted 2 Status colour #273444 hex #273444 Save Cancel Summaries Total order…" at bounding box center [829, 335] width 1675 height 501
click at [545, 189] on div "Order #1871 11:42 AM [DATE]" at bounding box center [558, 186] width 127 height 9
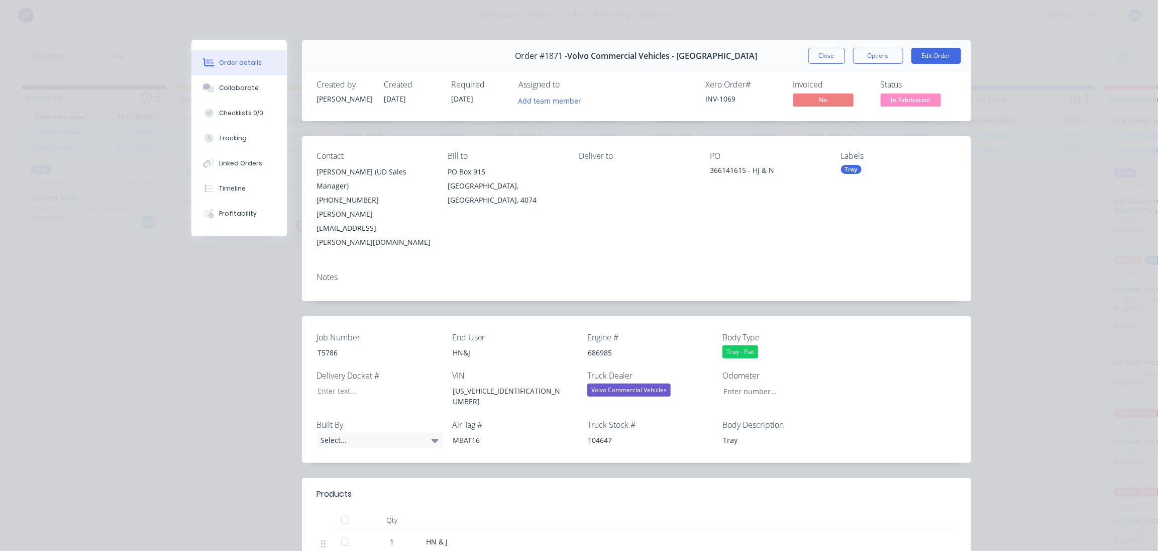
click at [823, 57] on button "Close" at bounding box center [826, 56] width 37 height 16
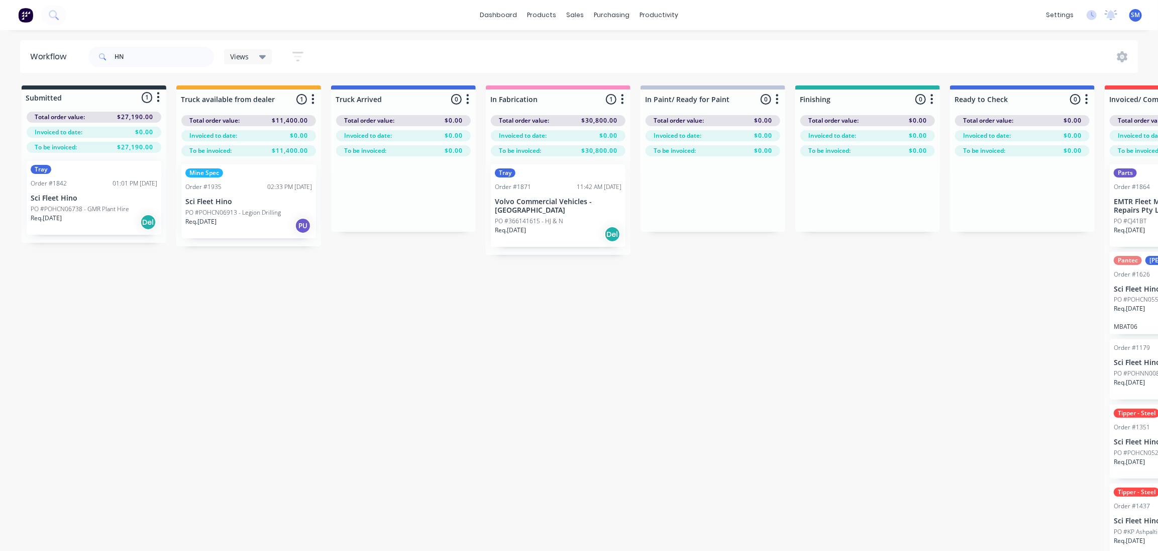
click at [256, 371] on div "Submitted 1 Status colour #273444 hex #273444 Save Cancel Summaries Total order…" at bounding box center [829, 335] width 1675 height 501
drag, startPoint x: 111, startPoint y: 55, endPoint x: 85, endPoint y: 57, distance: 25.2
click at [85, 57] on header "Workflow HN Views Save new view None (Default) edit Show/Hide statuses Show lin…" at bounding box center [579, 56] width 1118 height 33
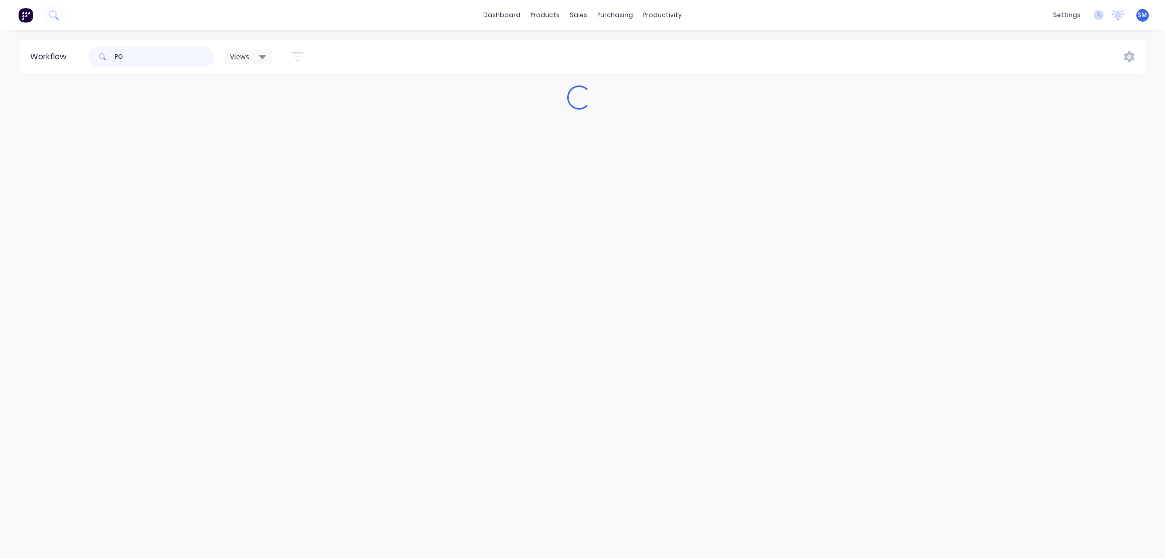
type input "P"
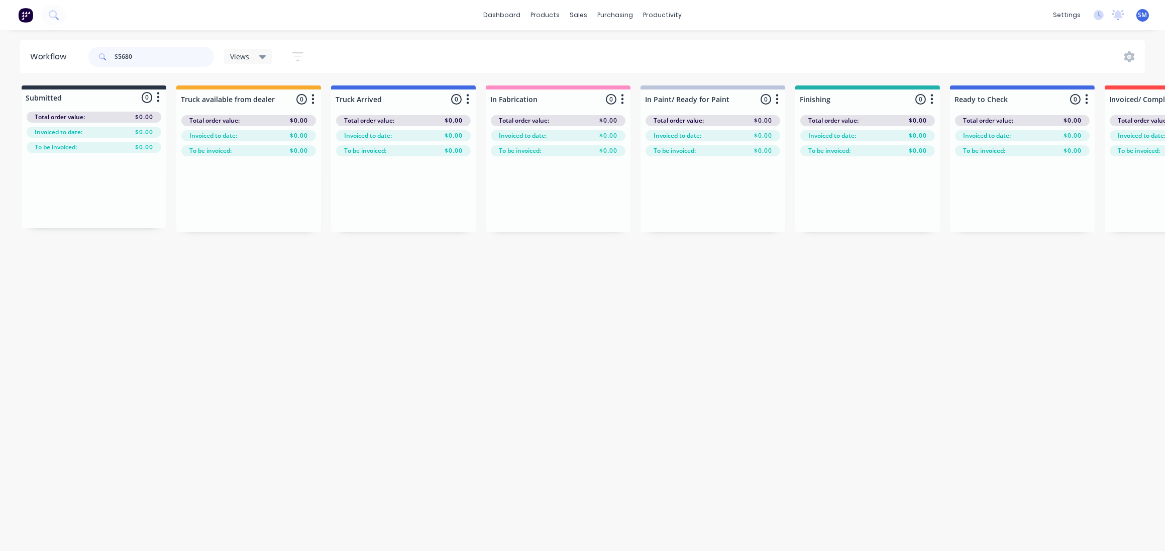
click at [119, 55] on input "S5680" at bounding box center [164, 57] width 99 height 20
drag, startPoint x: 138, startPoint y: 57, endPoint x: 82, endPoint y: 56, distance: 55.3
click at [84, 56] on header "Workflow S 5680 Views Save new view None (Default) edit Show/Hide statuses Show…" at bounding box center [582, 56] width 1125 height 33
type input "PORGER"
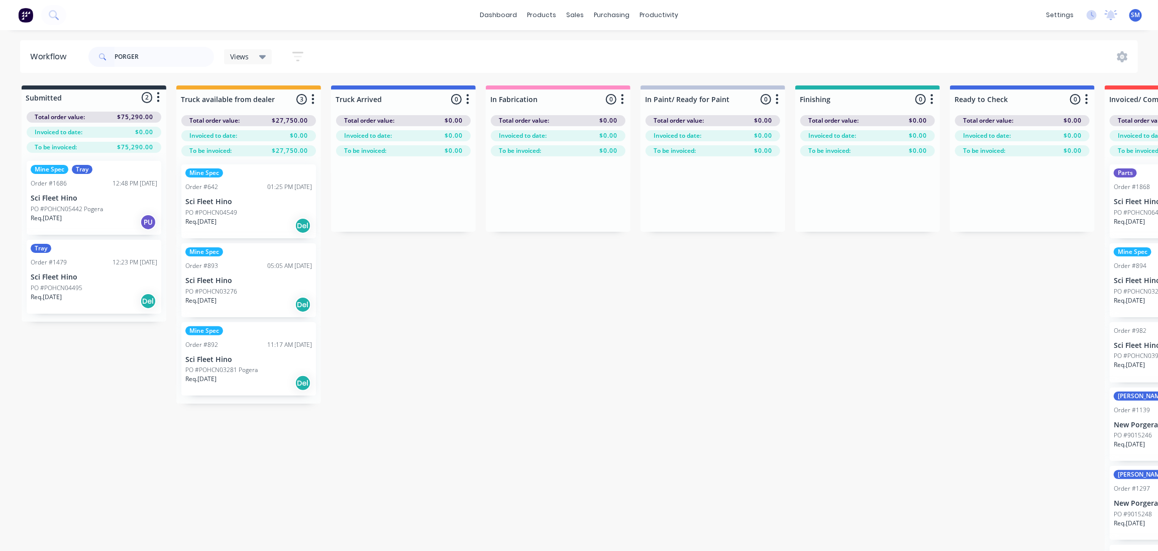
click at [60, 196] on p "Sci Fleet Hino" at bounding box center [94, 198] width 127 height 9
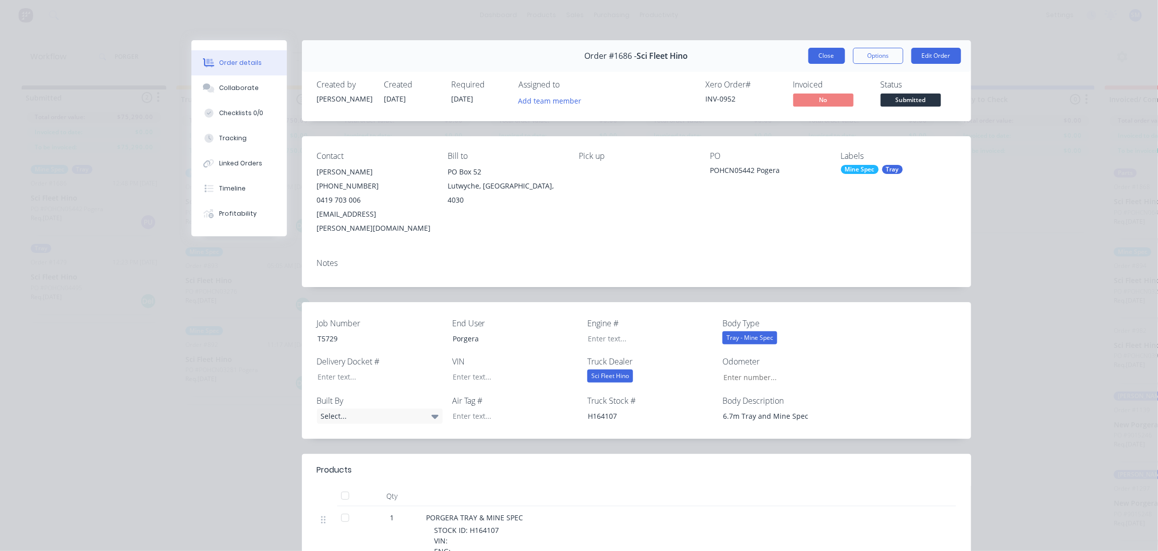
click at [829, 55] on button "Close" at bounding box center [826, 56] width 37 height 16
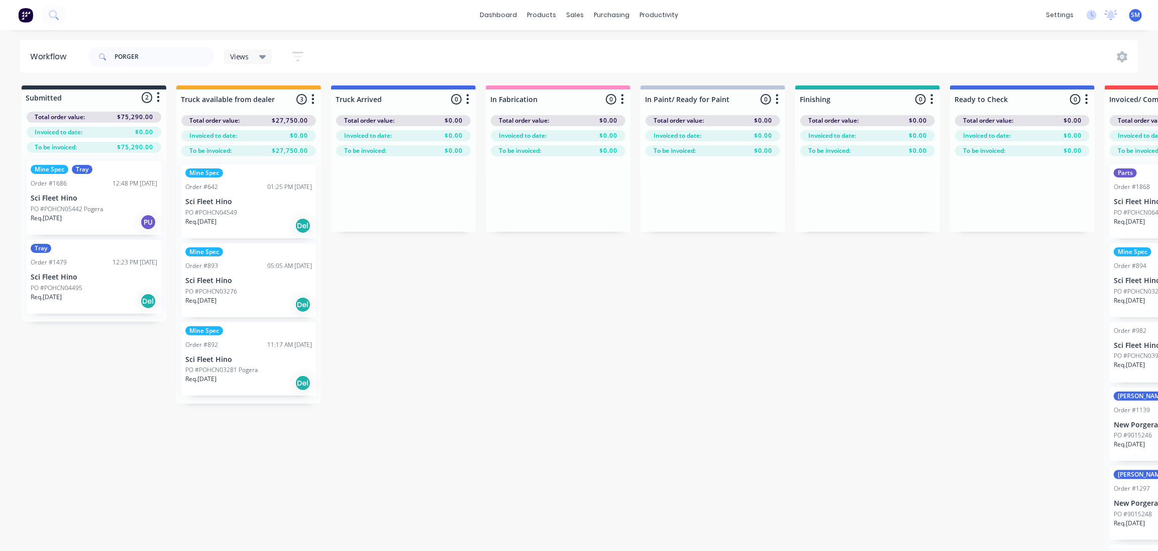
click at [71, 194] on p "Sci Fleet Hino" at bounding box center [94, 198] width 127 height 9
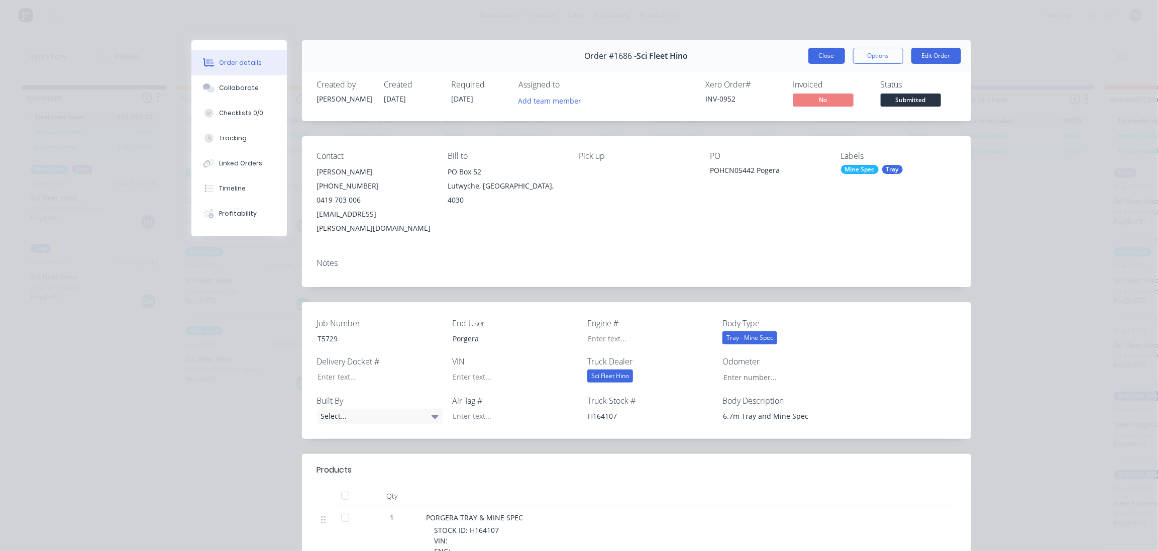
click at [824, 54] on button "Close" at bounding box center [826, 56] width 37 height 16
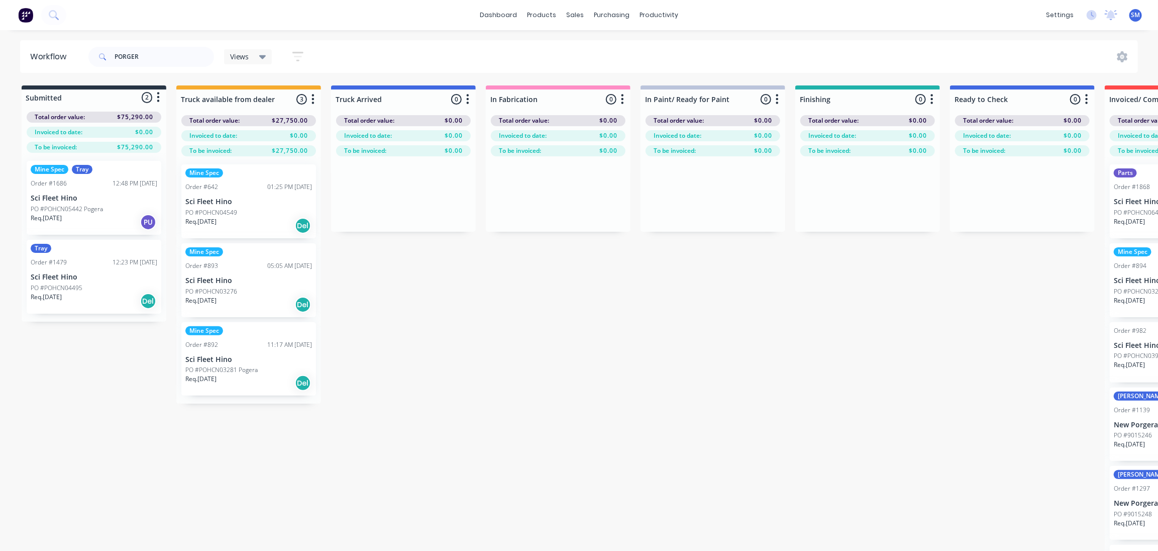
click at [242, 185] on div "Order #642 01:25 PM [DATE]" at bounding box center [248, 186] width 127 height 9
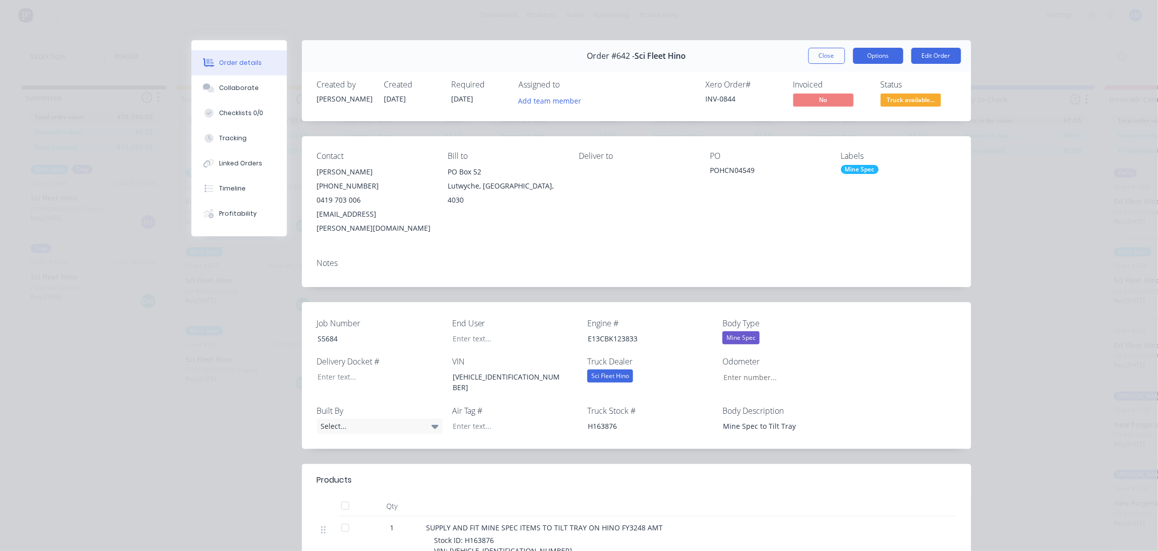
click at [869, 54] on button "Options" at bounding box center [878, 56] width 50 height 16
click at [830, 95] on div "Work Order" at bounding box center [850, 101] width 87 height 15
click at [825, 119] on div "Standard" at bounding box center [850, 122] width 87 height 15
click at [830, 56] on button "Close" at bounding box center [826, 56] width 37 height 16
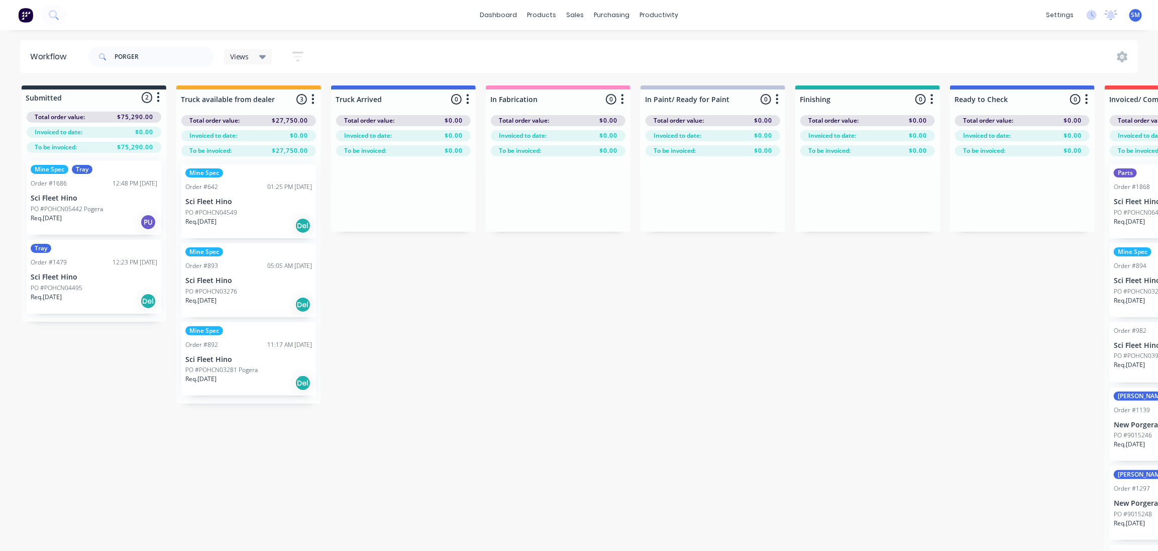
click at [484, 321] on div "Submitted 2 Status colour #273444 hex #273444 Save Cancel Summaries Total order…" at bounding box center [829, 335] width 1675 height 501
click at [219, 281] on p "Sci Fleet Hino" at bounding box center [248, 280] width 127 height 9
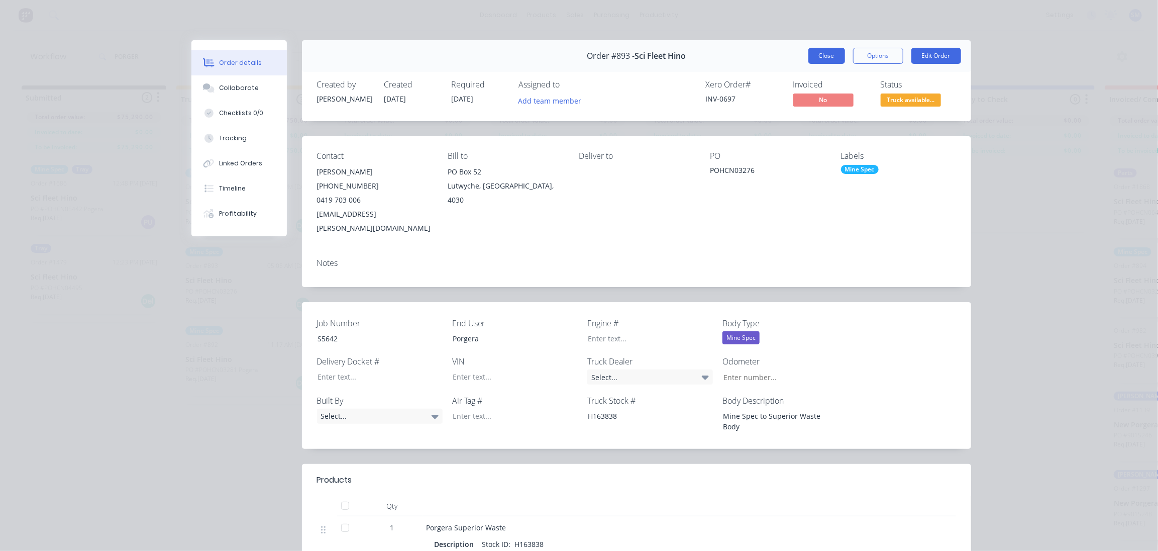
click at [820, 51] on button "Close" at bounding box center [826, 56] width 37 height 16
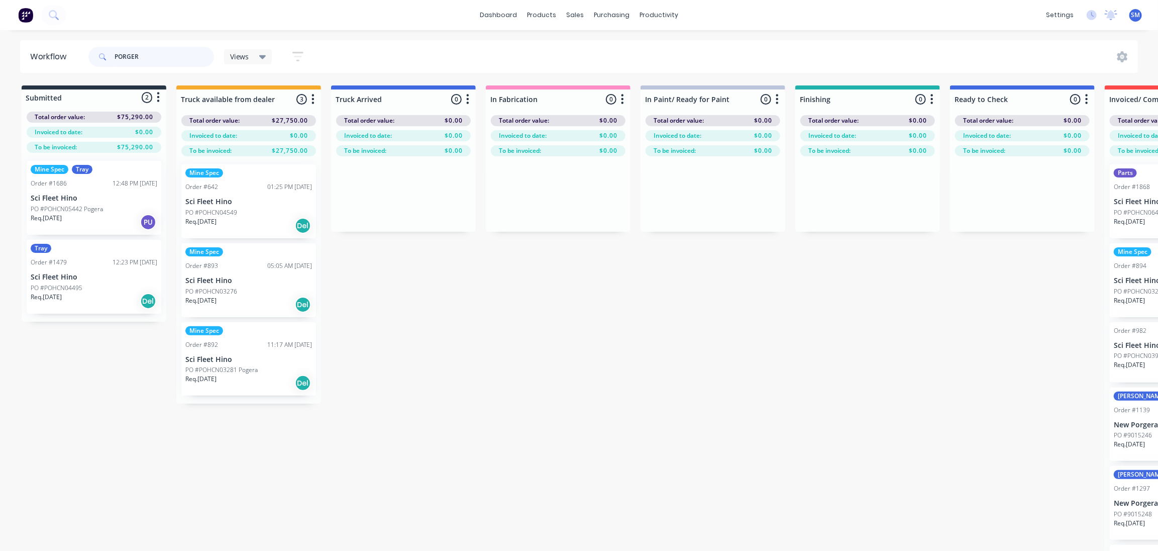
drag, startPoint x: 150, startPoint y: 55, endPoint x: 50, endPoint y: 68, distance: 101.2
click at [51, 70] on header "Workflow PORGER Views Save new view None (Default) edit Show/Hide statuses Show…" at bounding box center [579, 56] width 1118 height 33
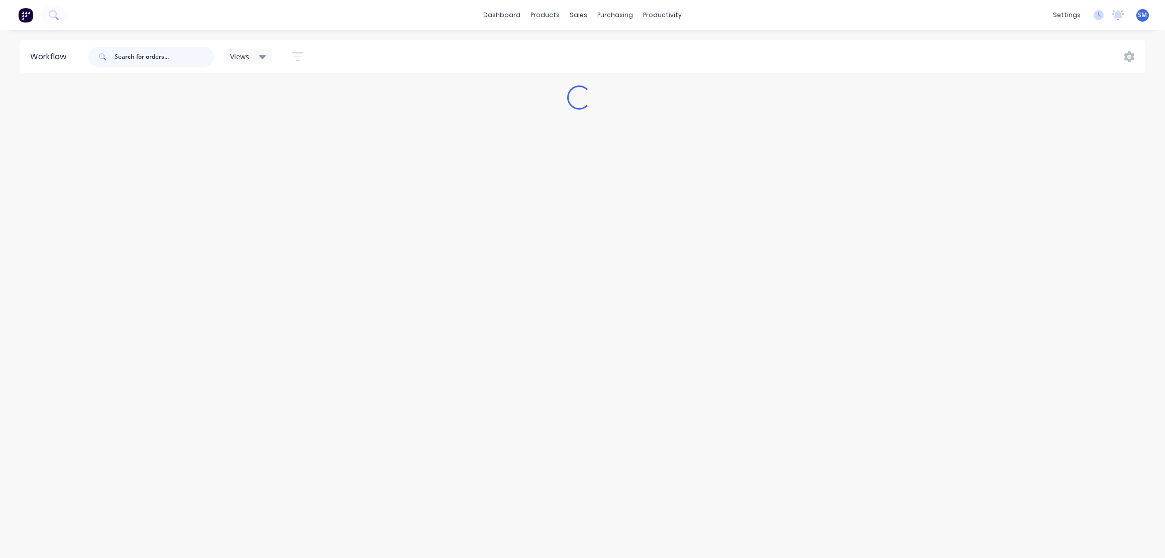
click at [151, 52] on input "text" at bounding box center [164, 57] width 99 height 20
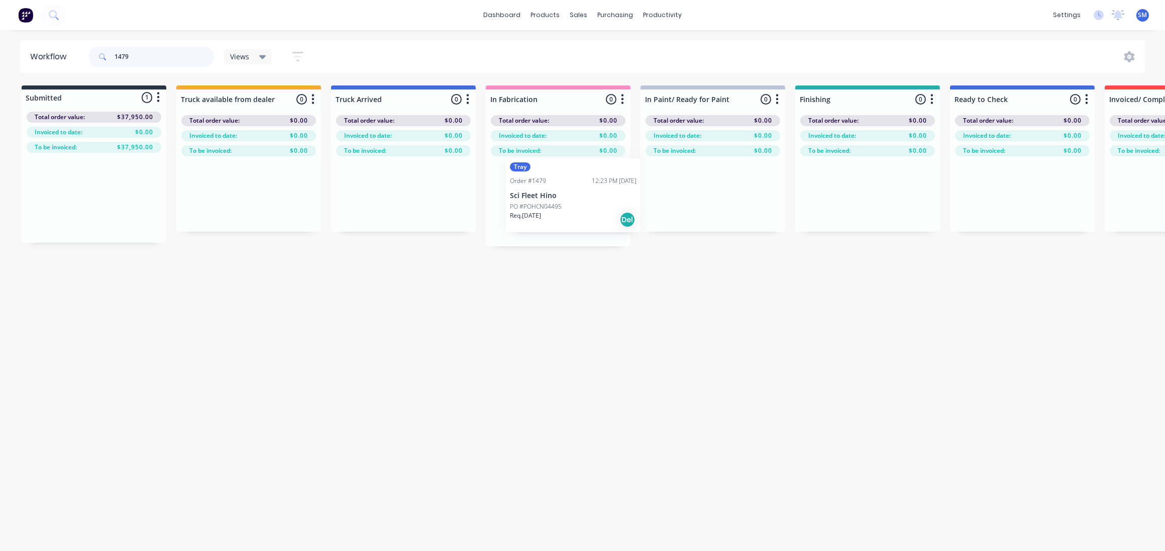
drag, startPoint x: 67, startPoint y: 194, endPoint x: 548, endPoint y: 197, distance: 480.2
click at [548, 197] on div "Submitted 1 Status colour #273444 hex #273444 Save Cancel Summaries Total order…" at bounding box center [829, 165] width 1675 height 161
type input "1479"
click at [543, 199] on p "Sci Fleet Hino" at bounding box center [558, 201] width 127 height 9
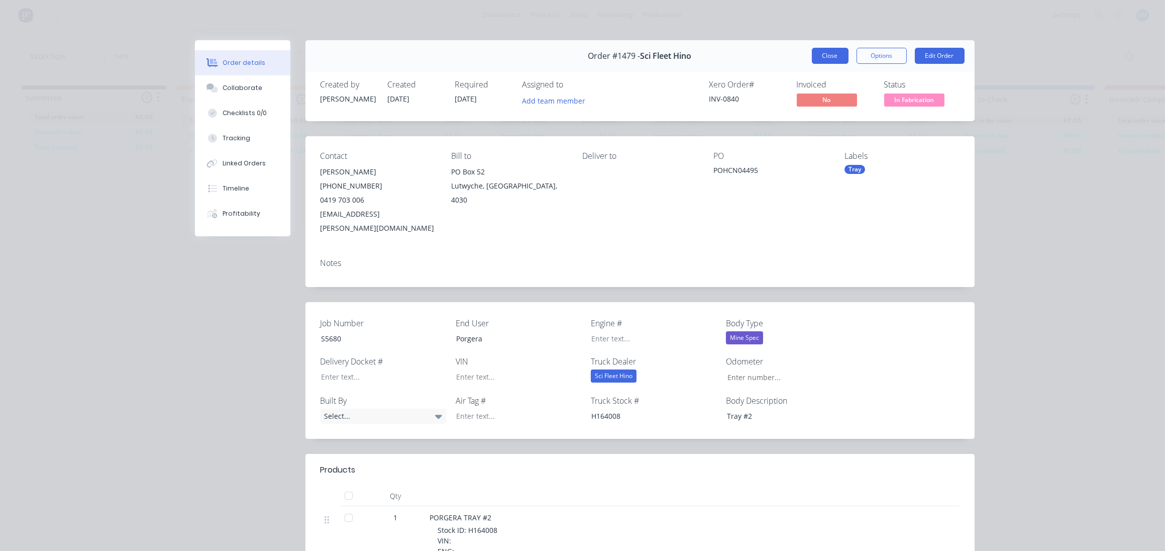
click at [826, 54] on button "Close" at bounding box center [830, 56] width 37 height 16
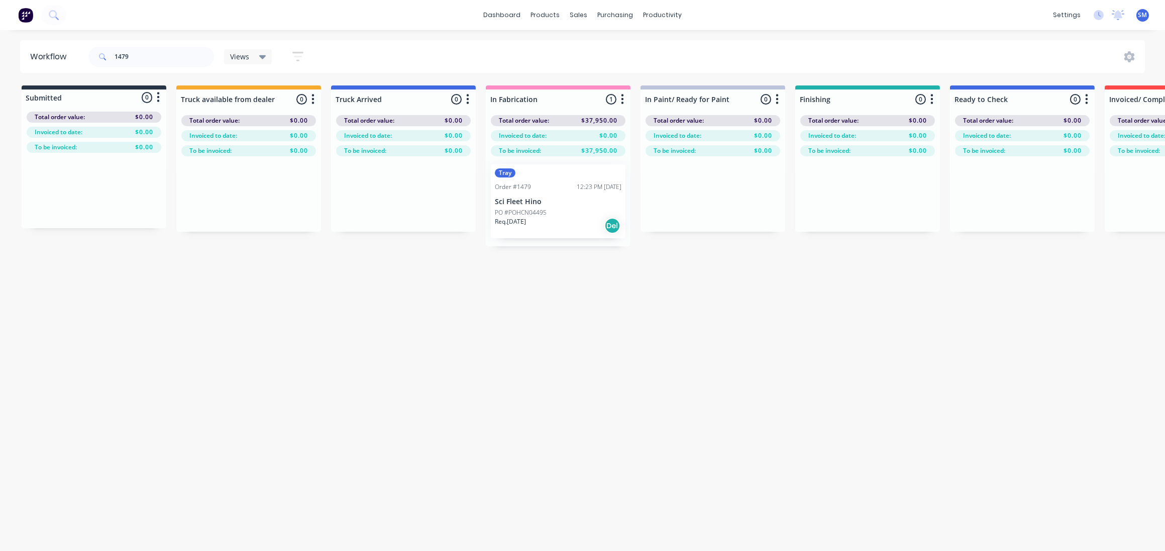
click at [491, 412] on div "Workflow 1479 Views Save new view None (Default) edit Show/Hide statuses Show l…" at bounding box center [579, 285] width 1158 height 490
drag, startPoint x: 96, startPoint y: 55, endPoint x: 49, endPoint y: 54, distance: 46.7
click at [49, 54] on header "Workflow 1479 Views Save new view None (Default) edit Show/Hide statuses Show l…" at bounding box center [582, 56] width 1125 height 33
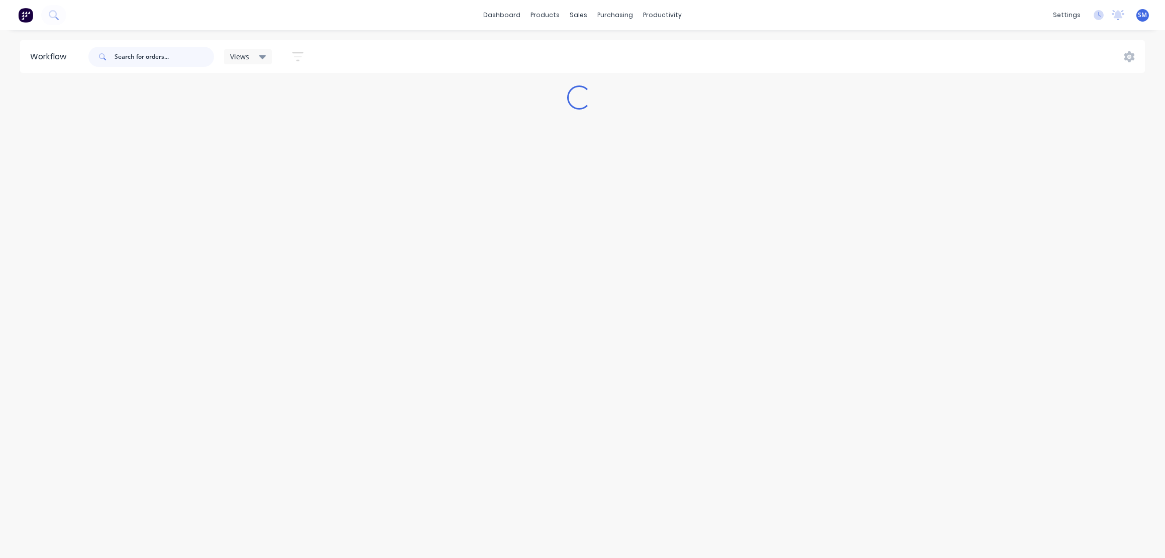
click at [134, 58] on input "text" at bounding box center [164, 57] width 99 height 20
type input "C"
